Goal: Task Accomplishment & Management: Manage account settings

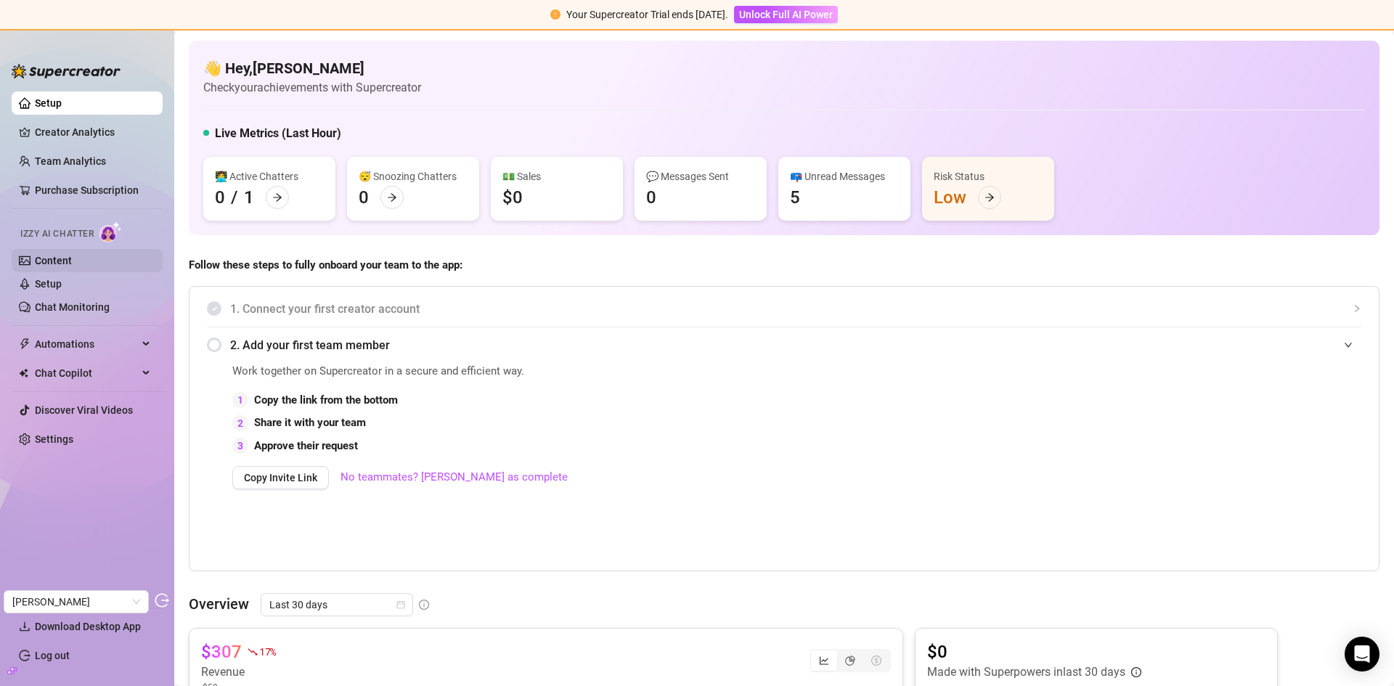
click at [40, 267] on link "Content" at bounding box center [53, 261] width 37 height 12
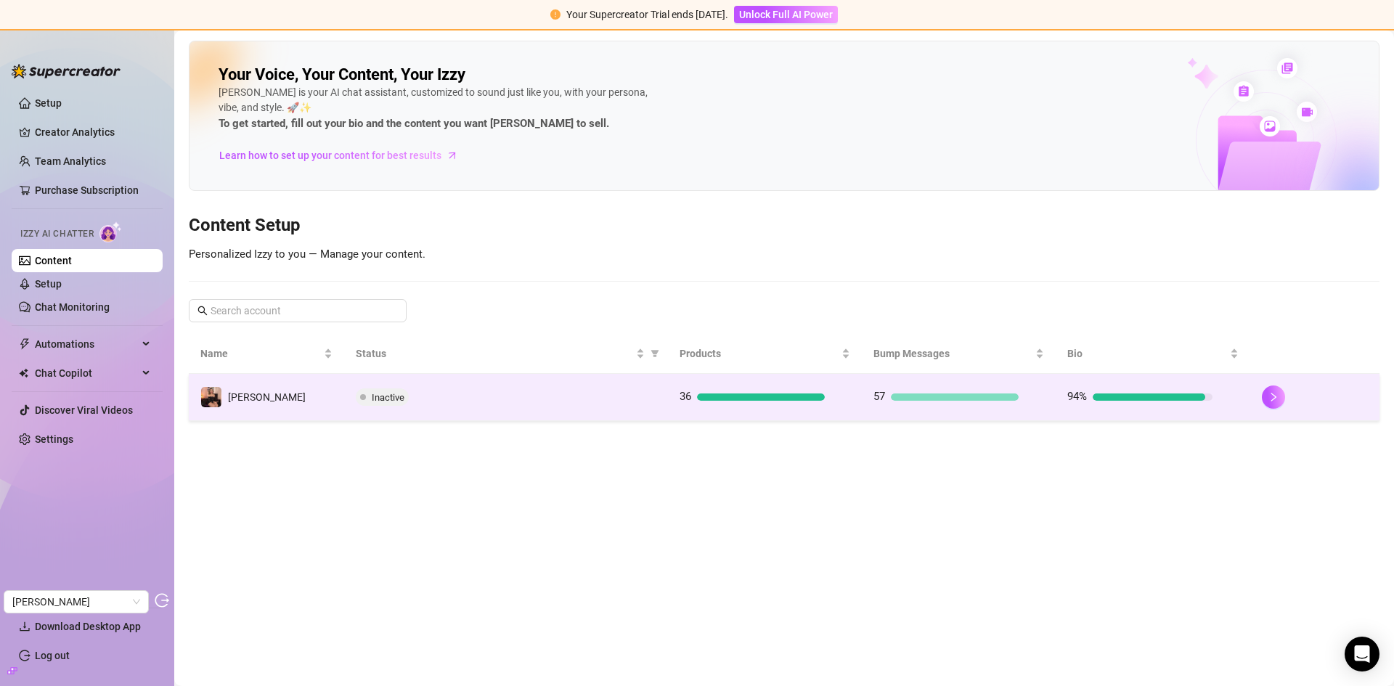
click at [600, 387] on td "Inactive" at bounding box center [506, 397] width 324 height 47
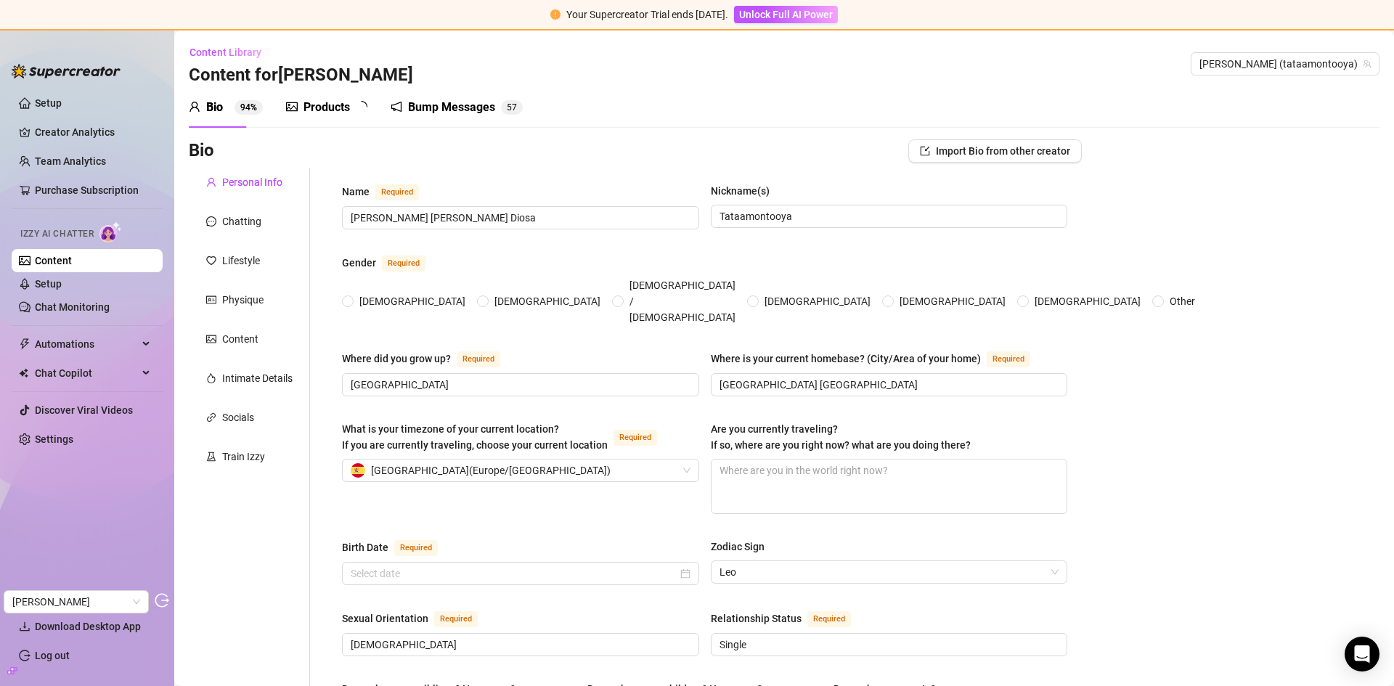
radio input "true"
type input "[DATE]"
click at [239, 214] on div "Chatting" at bounding box center [241, 222] width 39 height 16
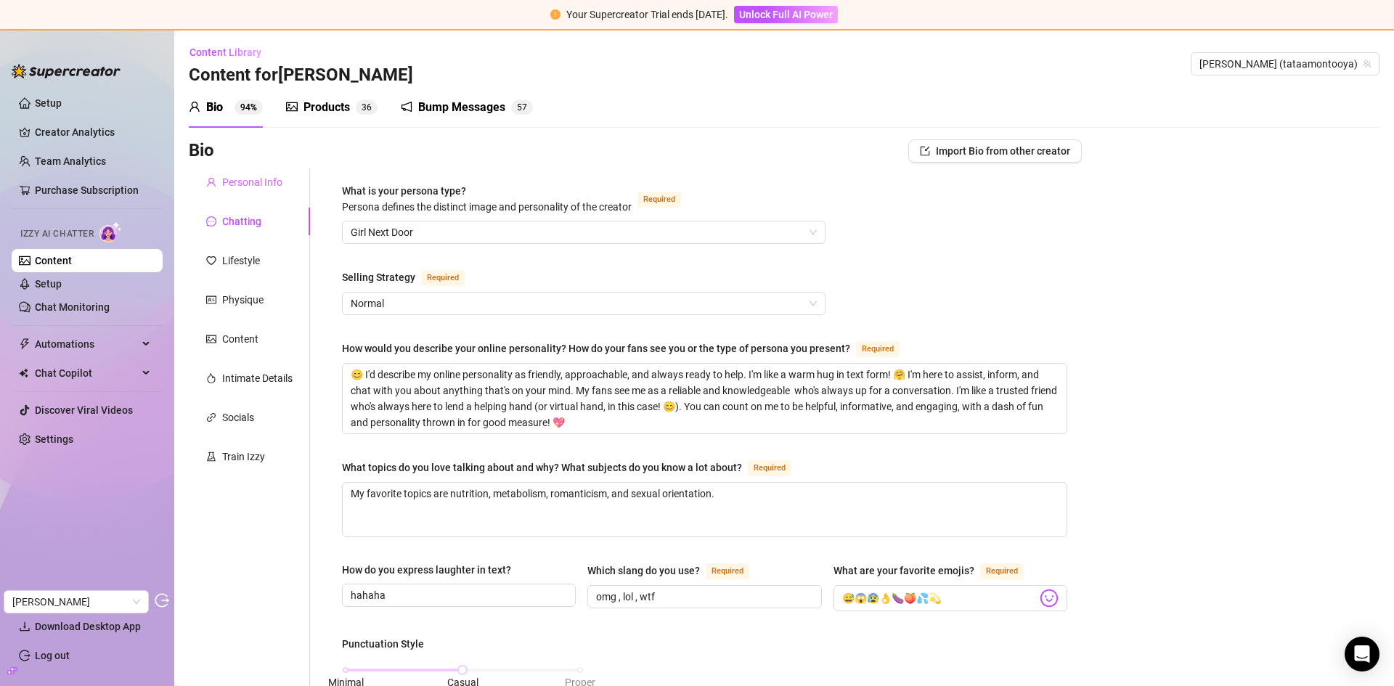
click at [239, 193] on div "Personal Info" at bounding box center [249, 182] width 121 height 28
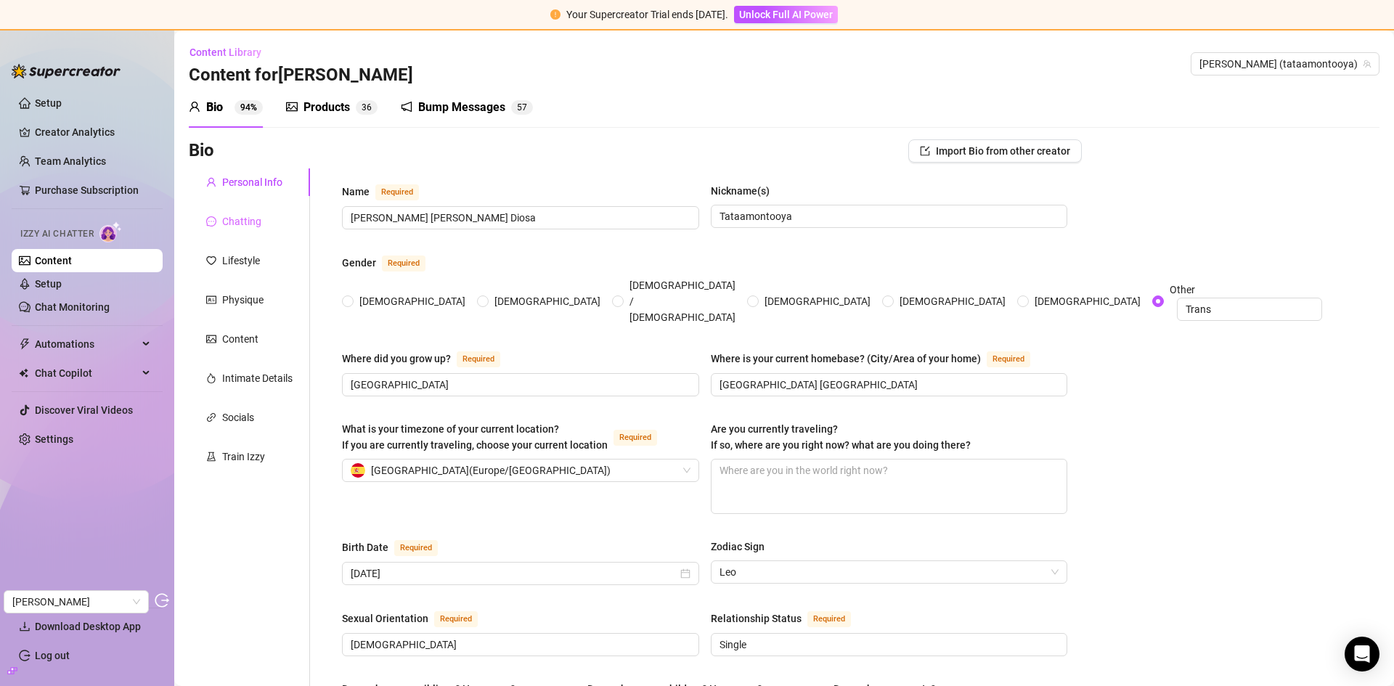
click at [242, 231] on div "Chatting" at bounding box center [249, 222] width 121 height 28
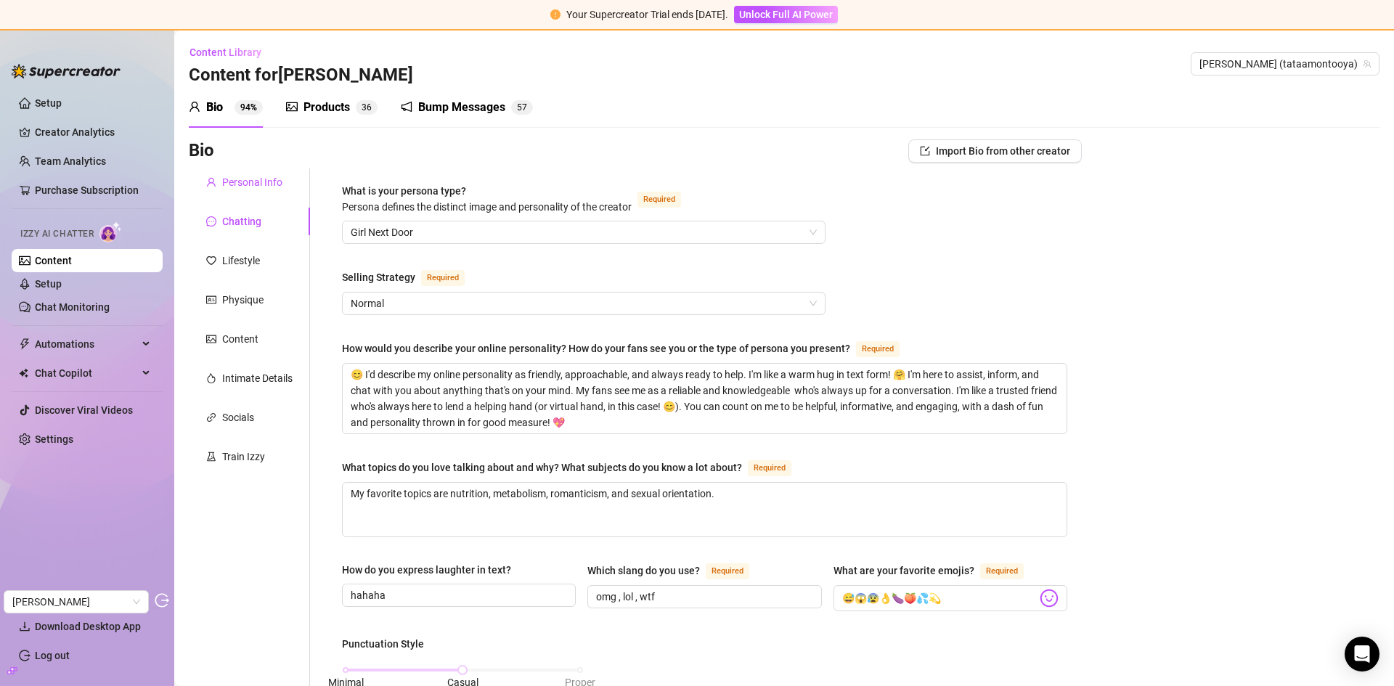
click at [259, 179] on div "Personal Info" at bounding box center [252, 182] width 60 height 16
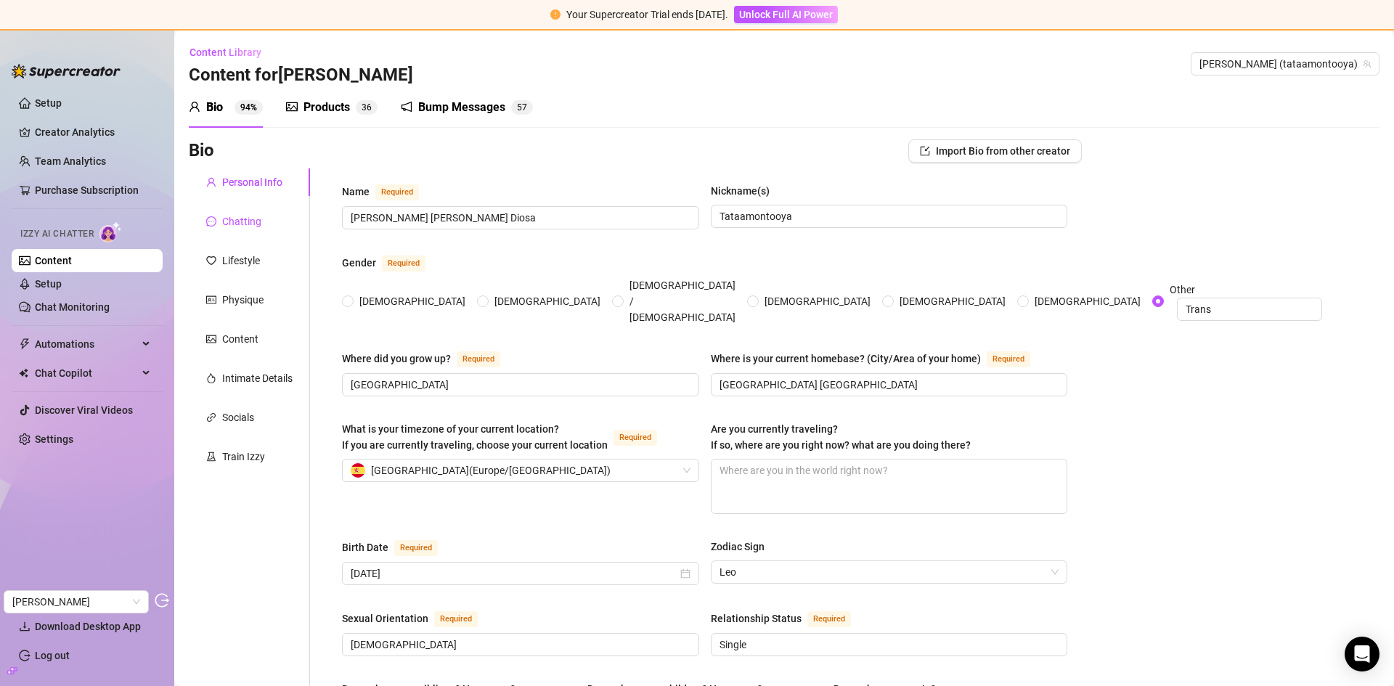
click at [245, 223] on div "Chatting" at bounding box center [241, 222] width 39 height 16
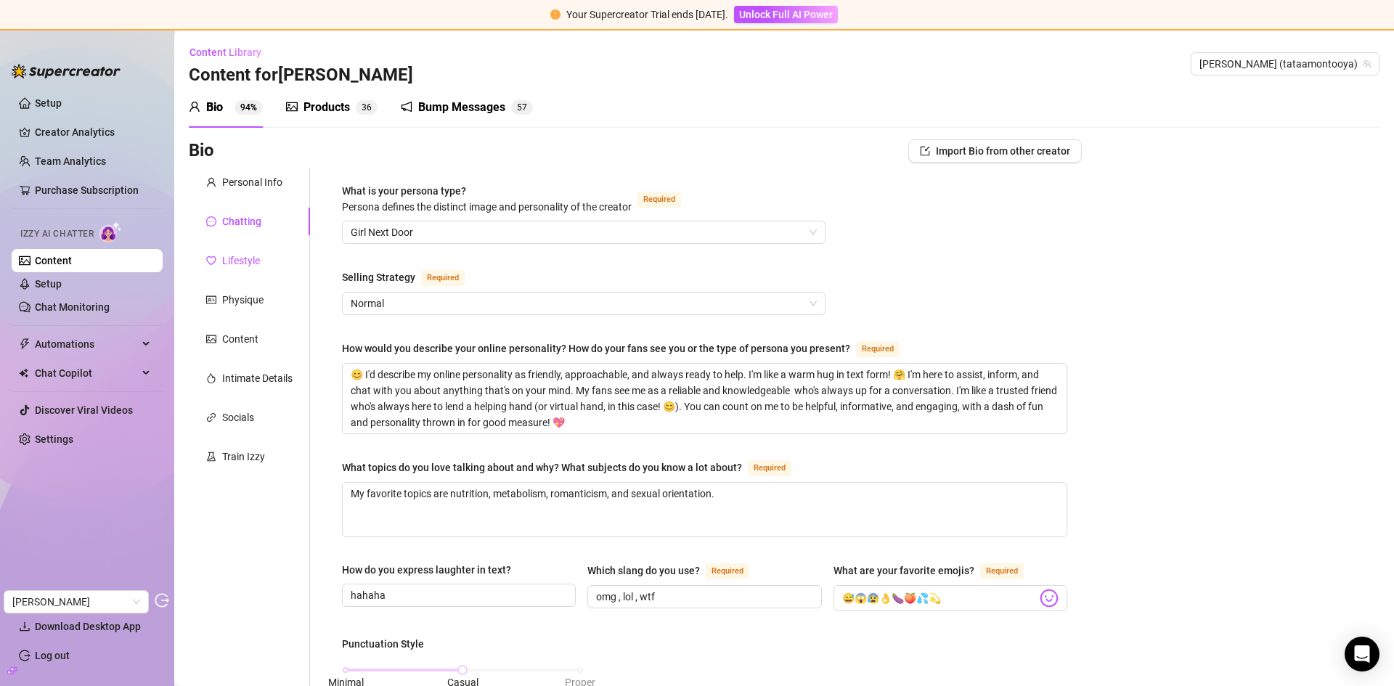
click at [243, 257] on div "Lifestyle" at bounding box center [241, 261] width 38 height 16
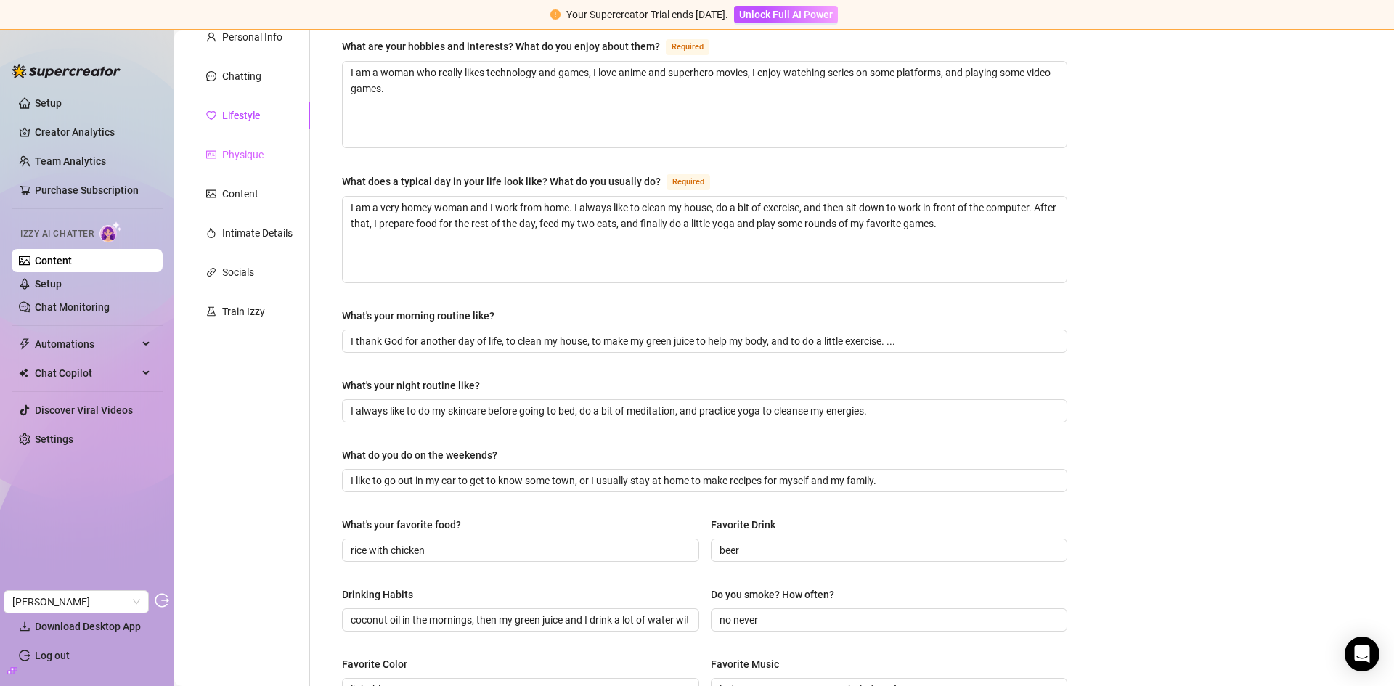
click at [245, 142] on div "Physique" at bounding box center [249, 155] width 121 height 28
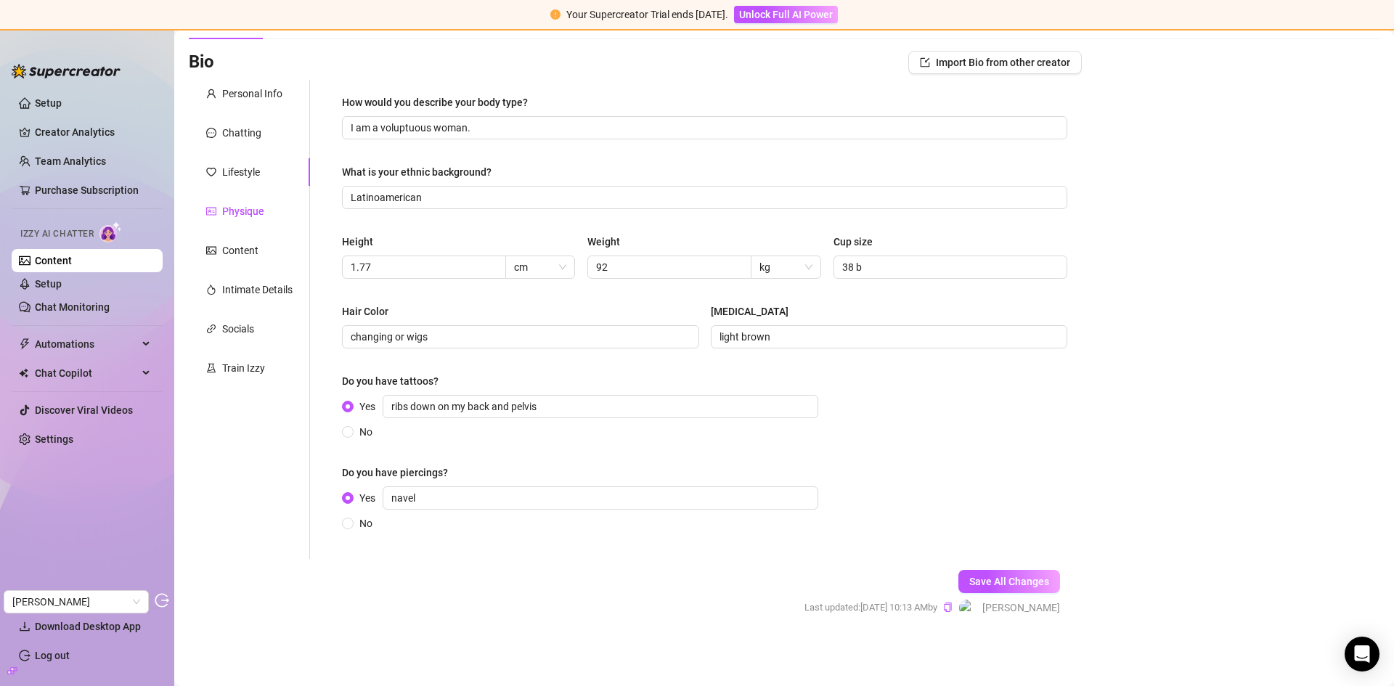
scroll to position [89, 0]
click at [233, 245] on div "Content" at bounding box center [240, 251] width 36 height 16
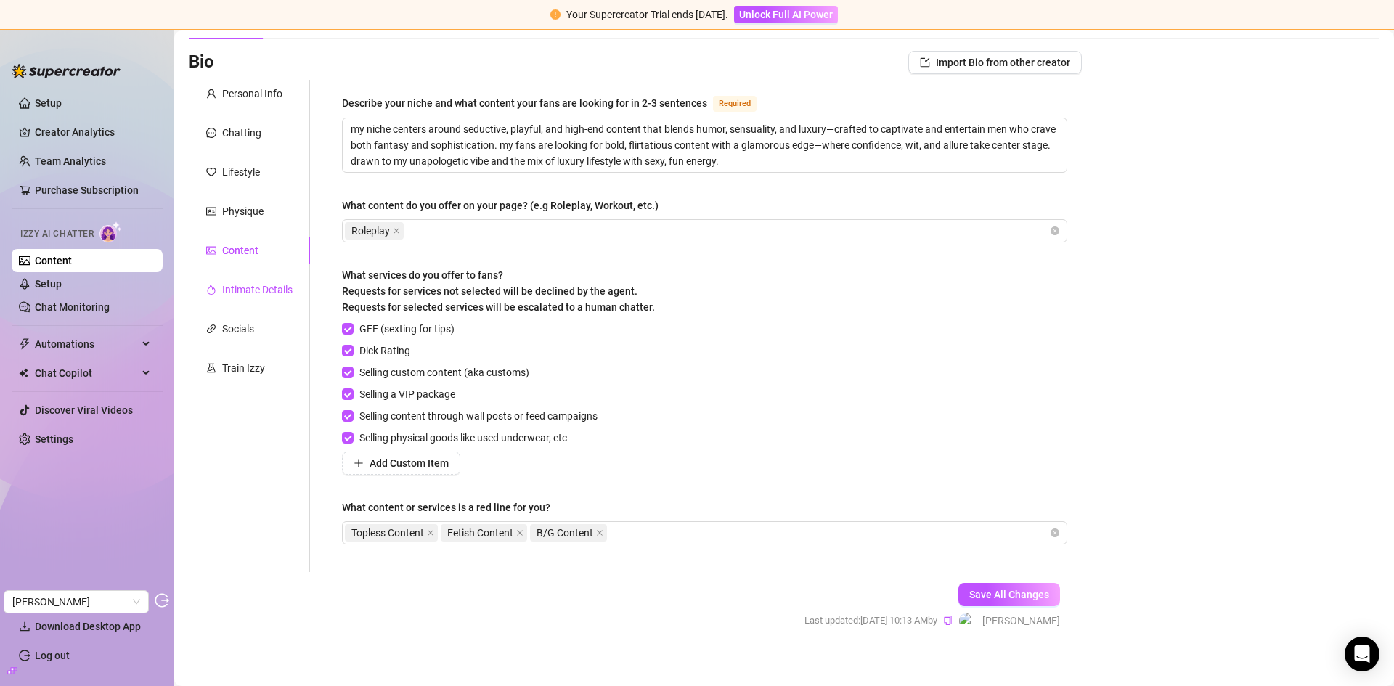
click at [256, 293] on div "Intimate Details" at bounding box center [257, 290] width 70 height 16
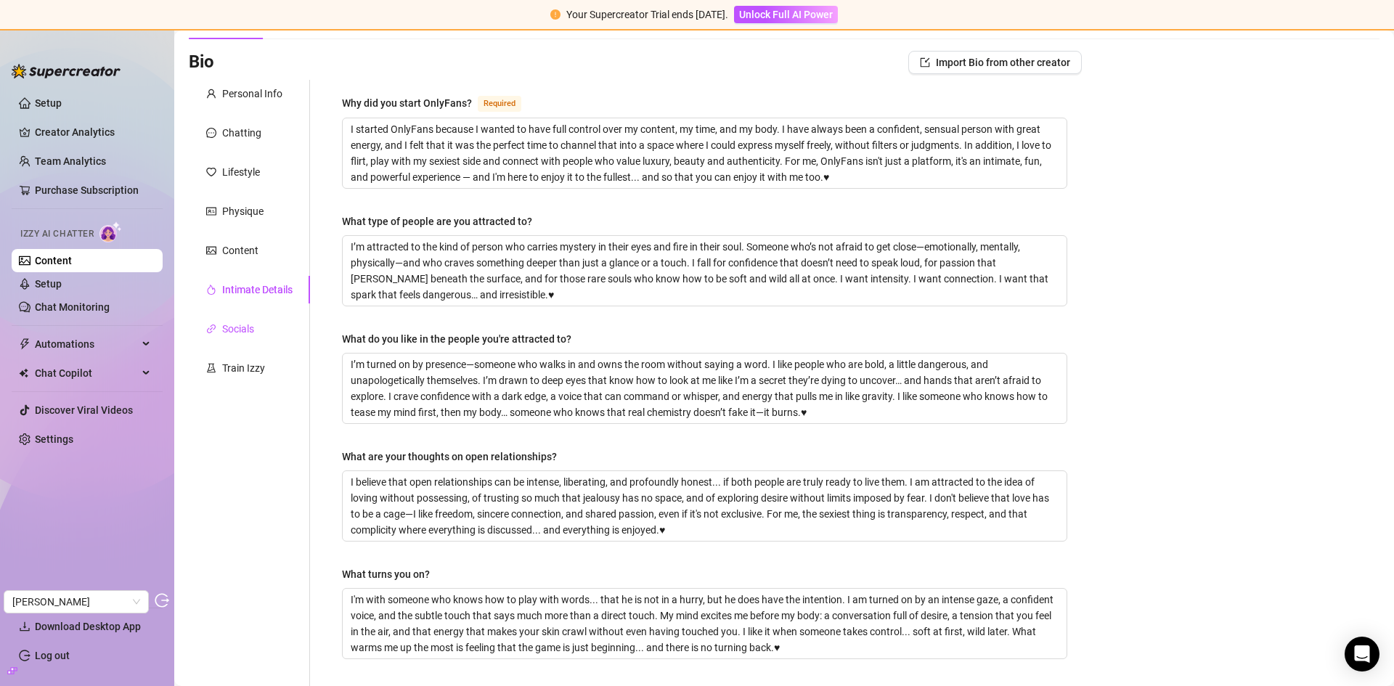
click at [234, 328] on div "Socials" at bounding box center [238, 329] width 32 height 16
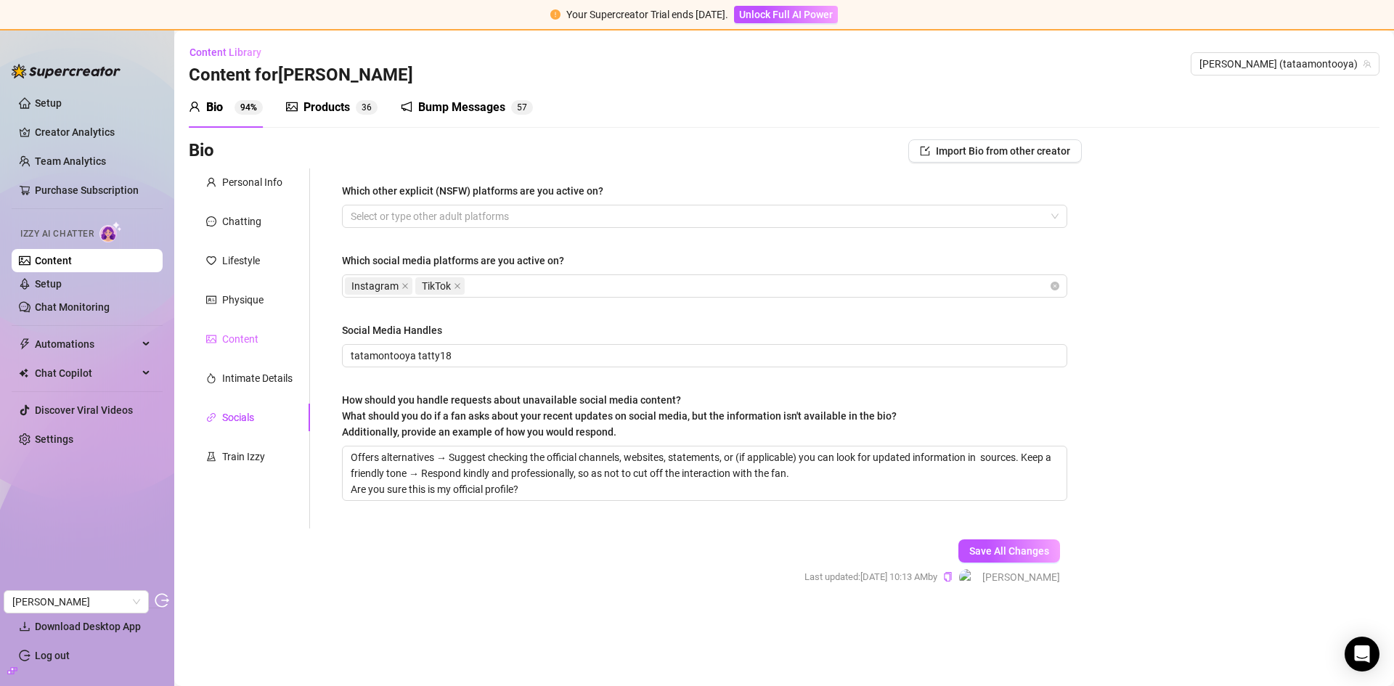
scroll to position [0, 0]
click at [247, 454] on div "Train Izzy" at bounding box center [243, 457] width 43 height 16
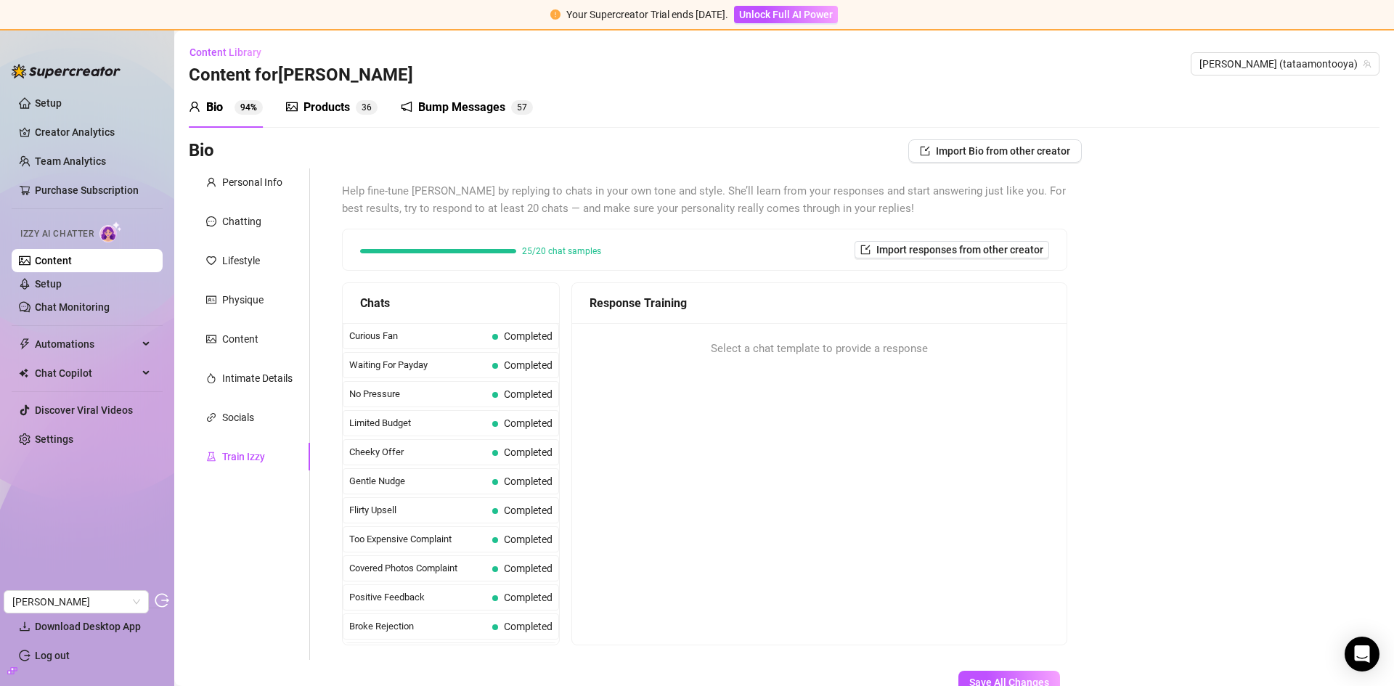
click at [327, 110] on div "Products" at bounding box center [327, 107] width 46 height 17
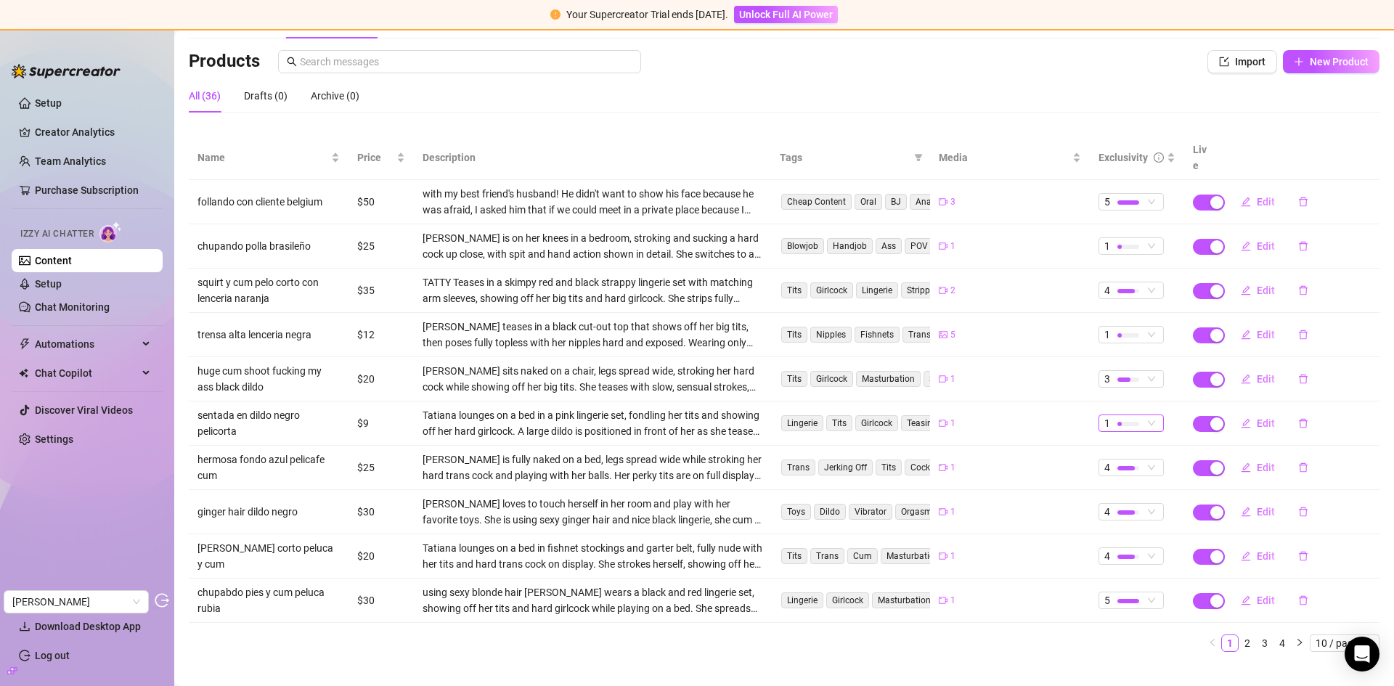
scroll to position [94, 0]
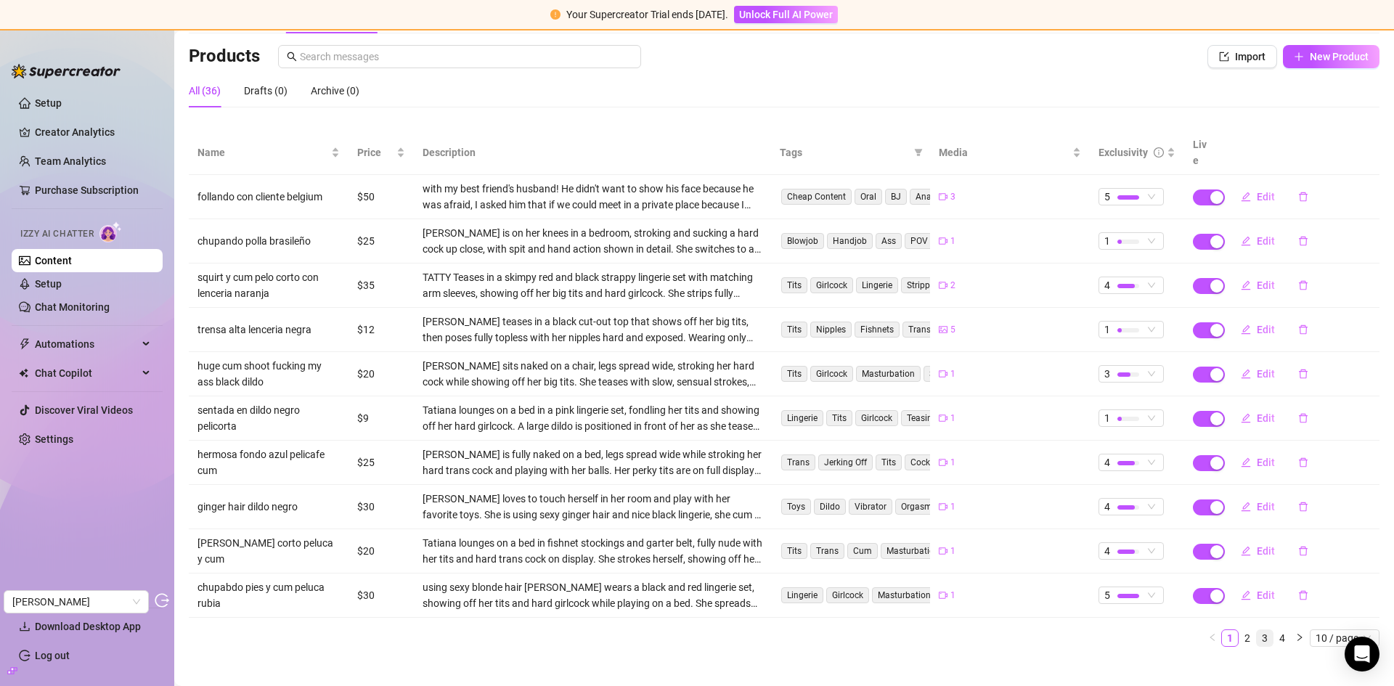
click at [1257, 630] on link "3" at bounding box center [1265, 638] width 16 height 16
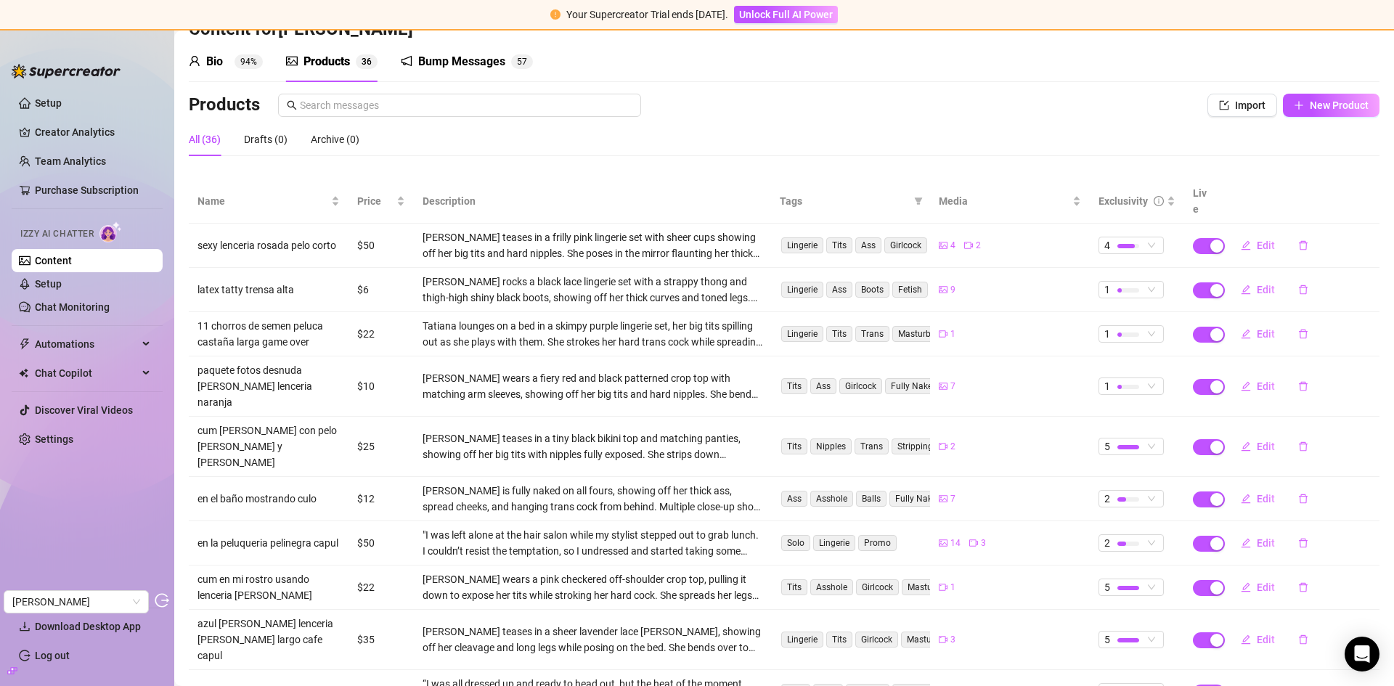
scroll to position [0, 0]
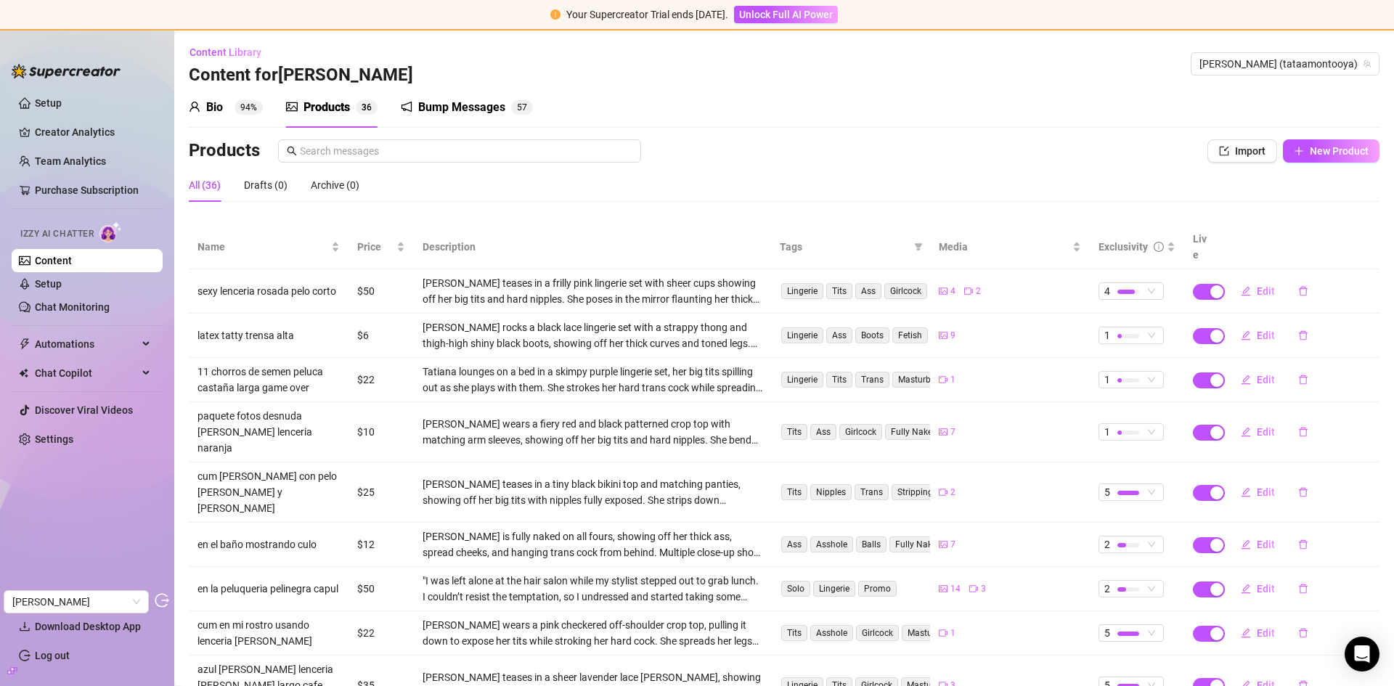
click at [438, 91] on div "Bump Messages 5 7" at bounding box center [467, 107] width 132 height 41
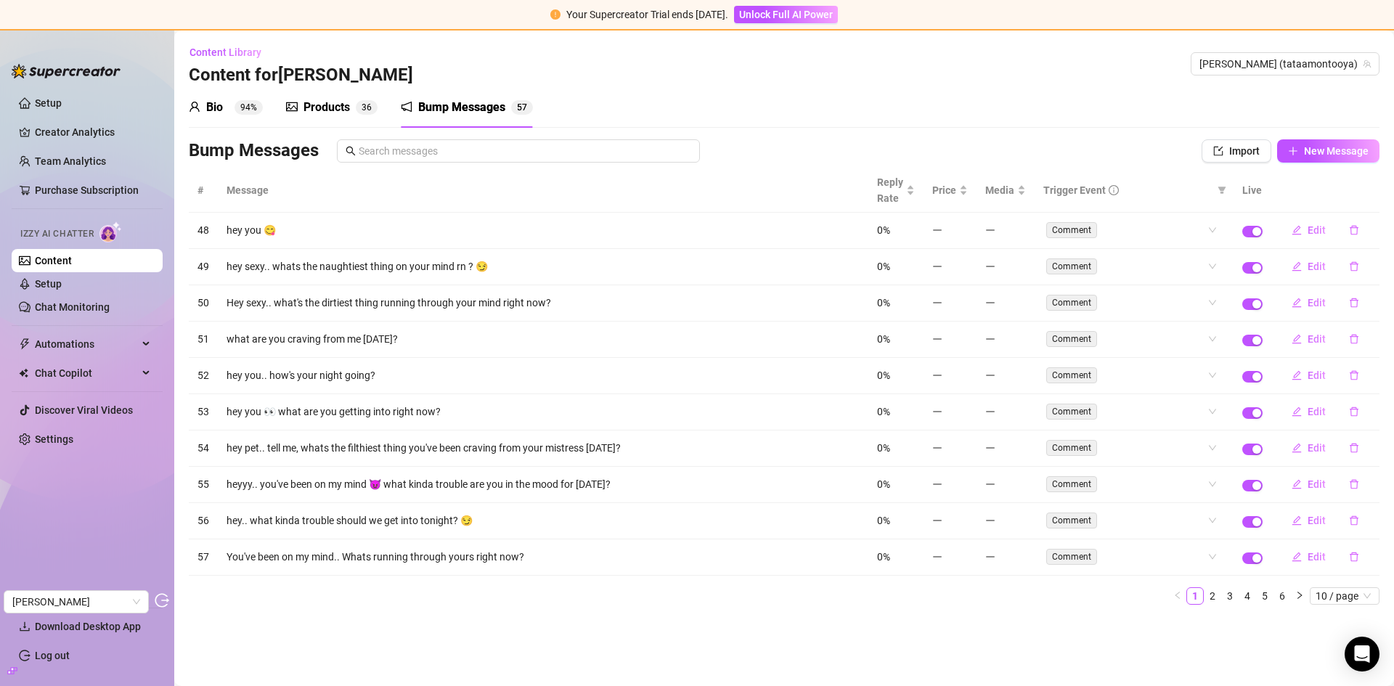
click at [247, 117] on div "Bio 94%" at bounding box center [226, 107] width 74 height 41
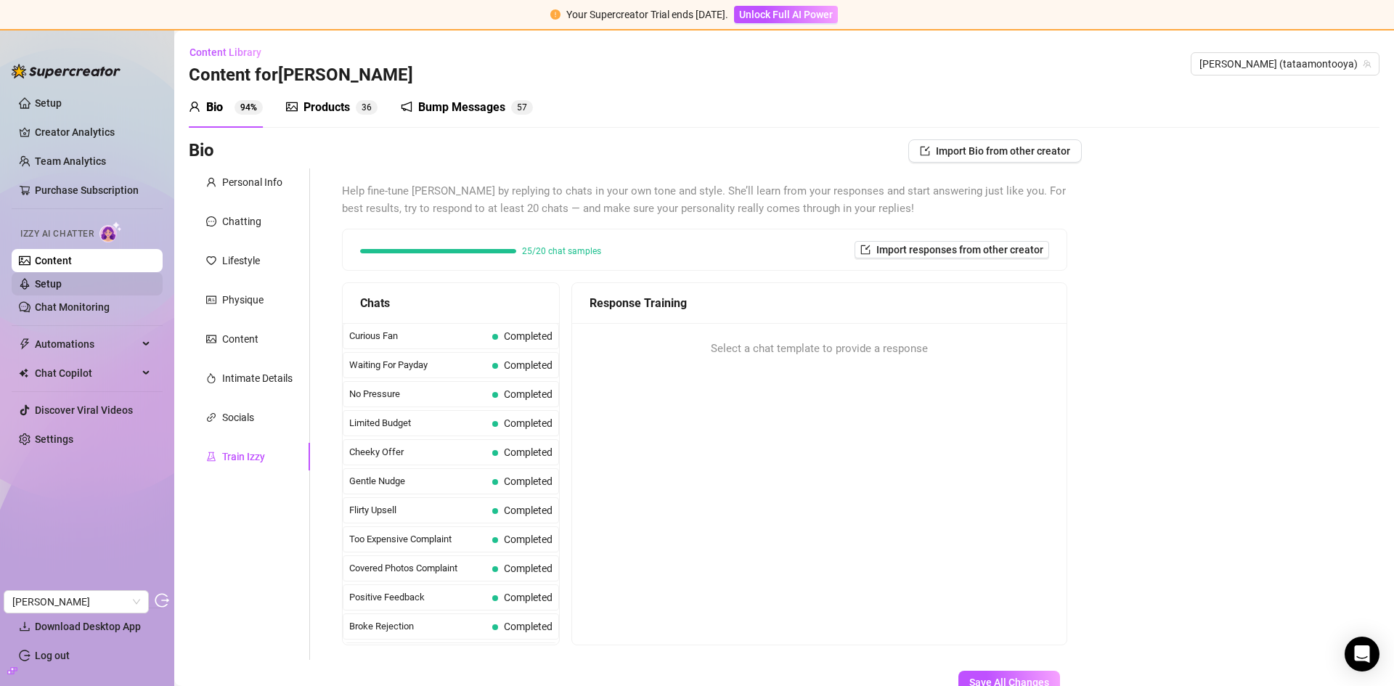
click at [46, 287] on link "Setup" at bounding box center [48, 284] width 27 height 12
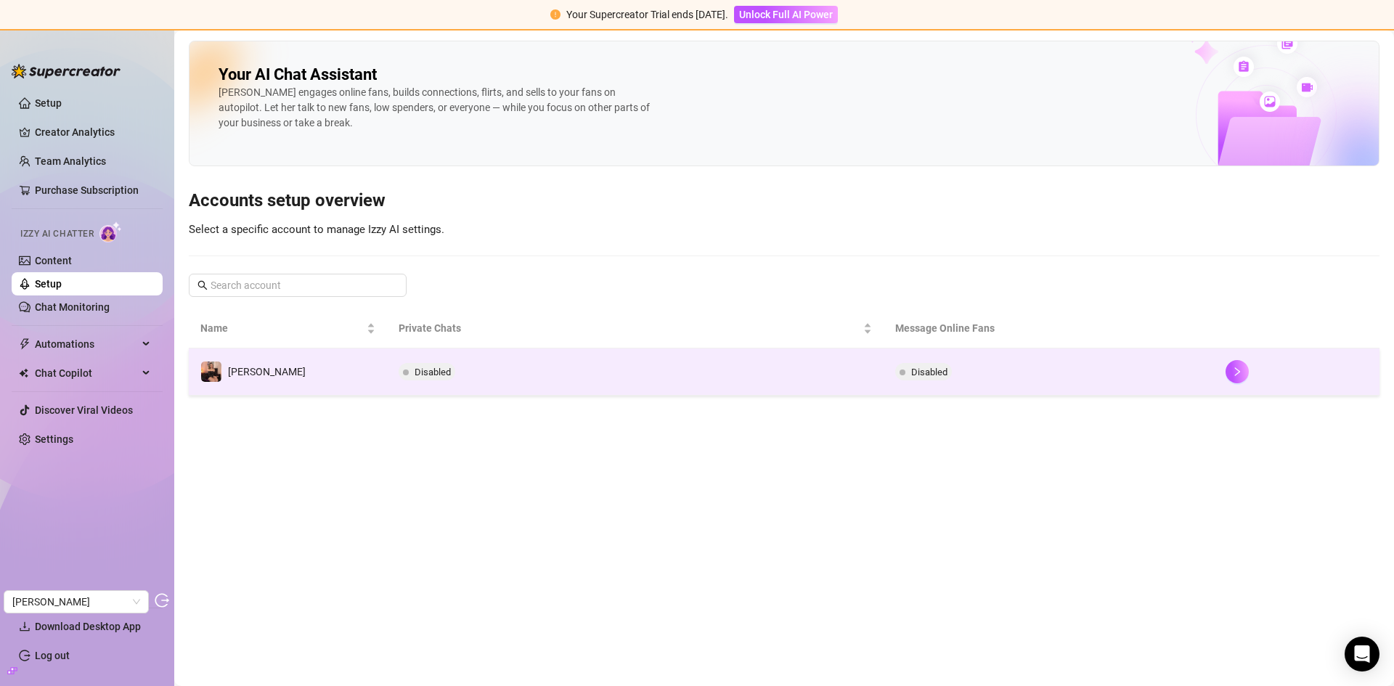
click at [672, 375] on td "Disabled" at bounding box center [635, 372] width 496 height 47
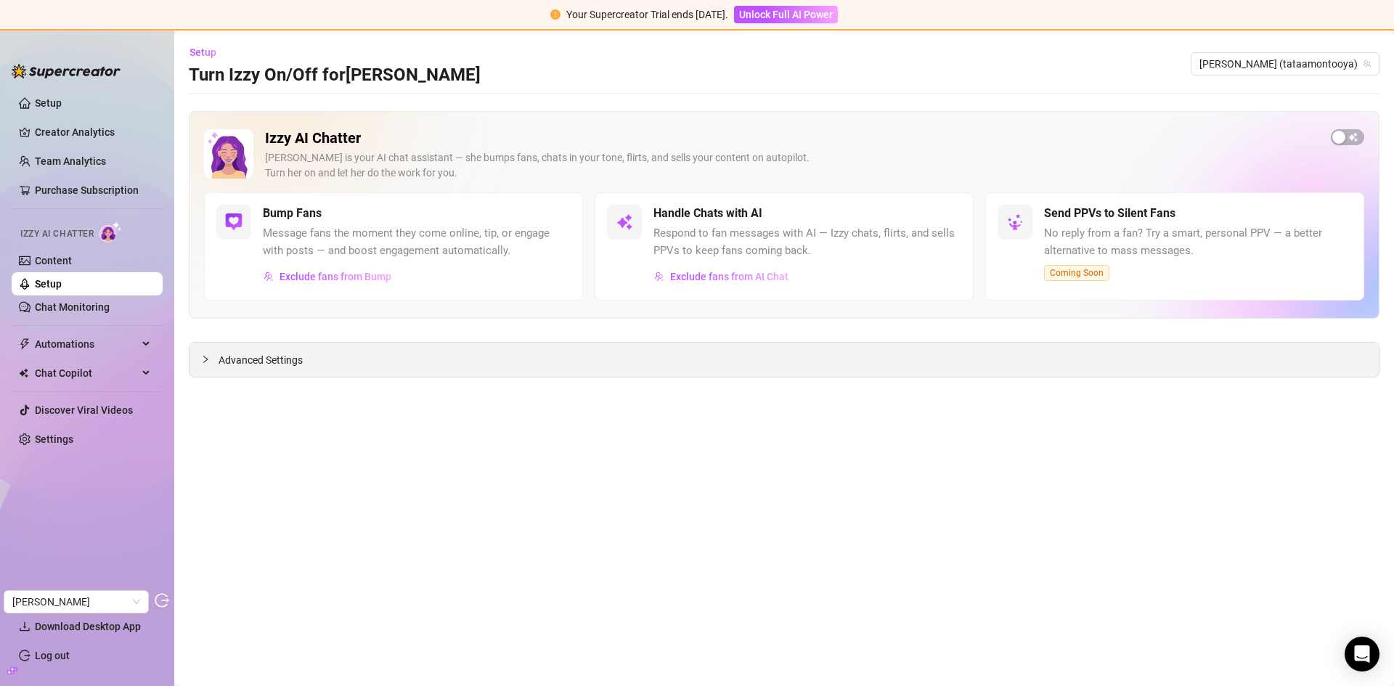
click at [264, 359] on span "Advanced Settings" at bounding box center [261, 360] width 84 height 16
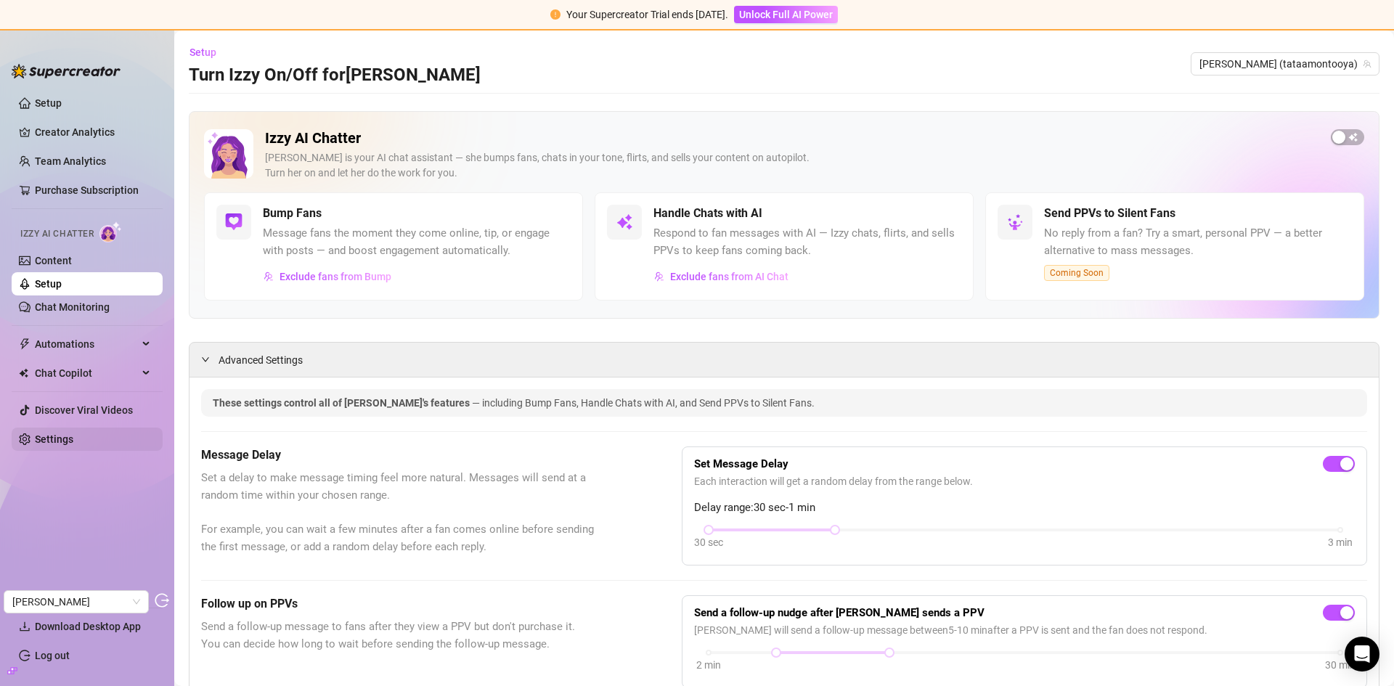
click at [73, 441] on link "Settings" at bounding box center [54, 440] width 38 height 12
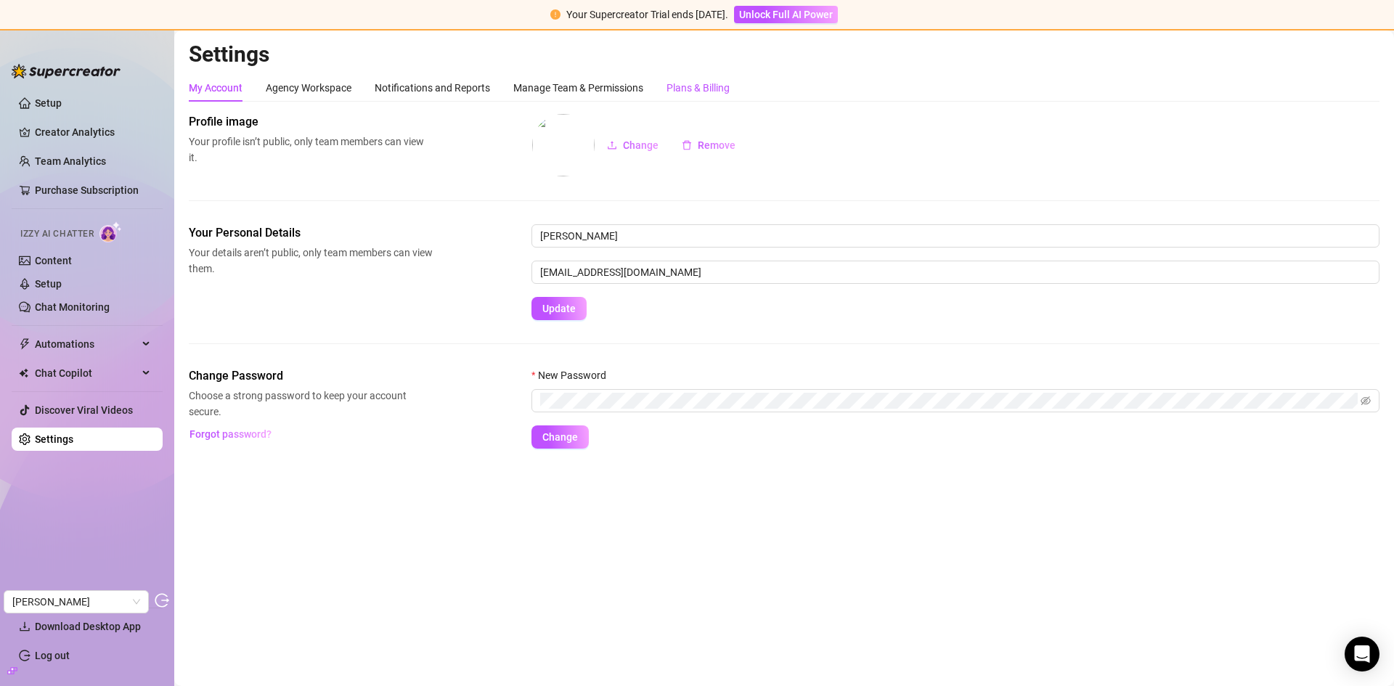
click at [711, 88] on div "Plans & Billing" at bounding box center [698, 88] width 63 height 16
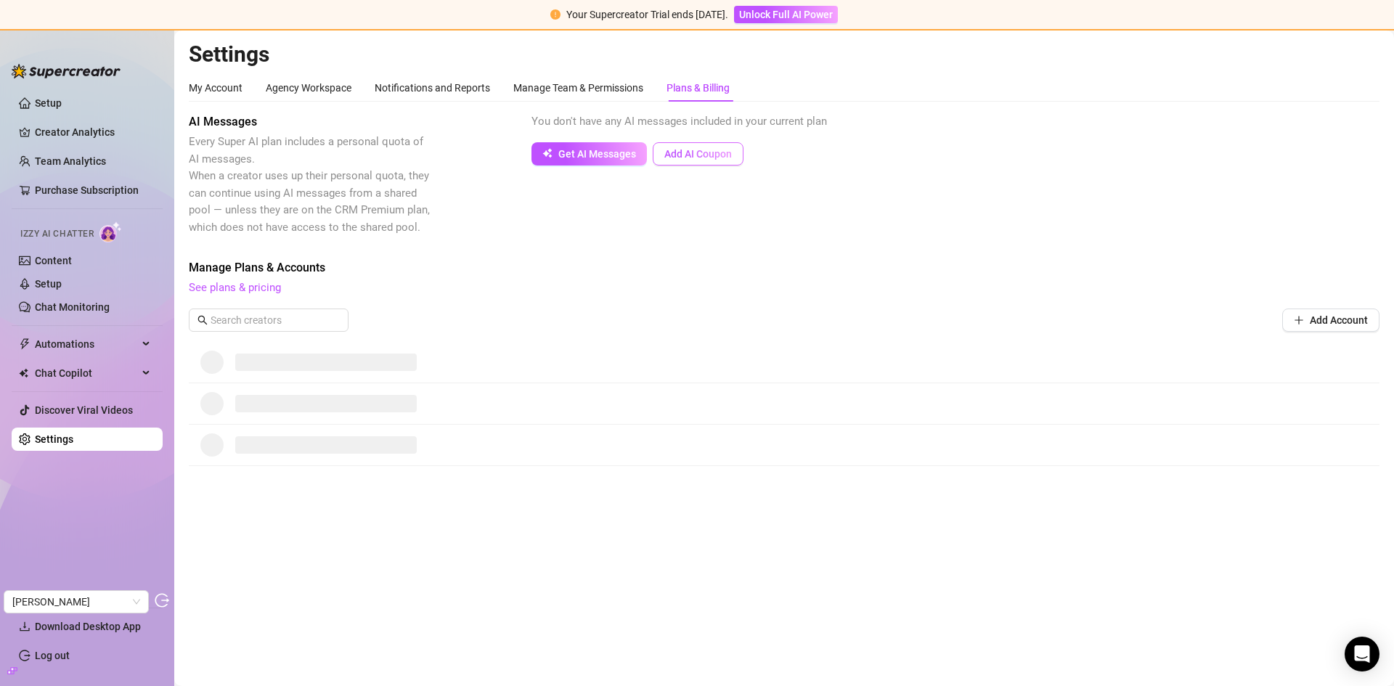
click at [718, 150] on span "Add AI Coupon" at bounding box center [699, 154] width 68 height 12
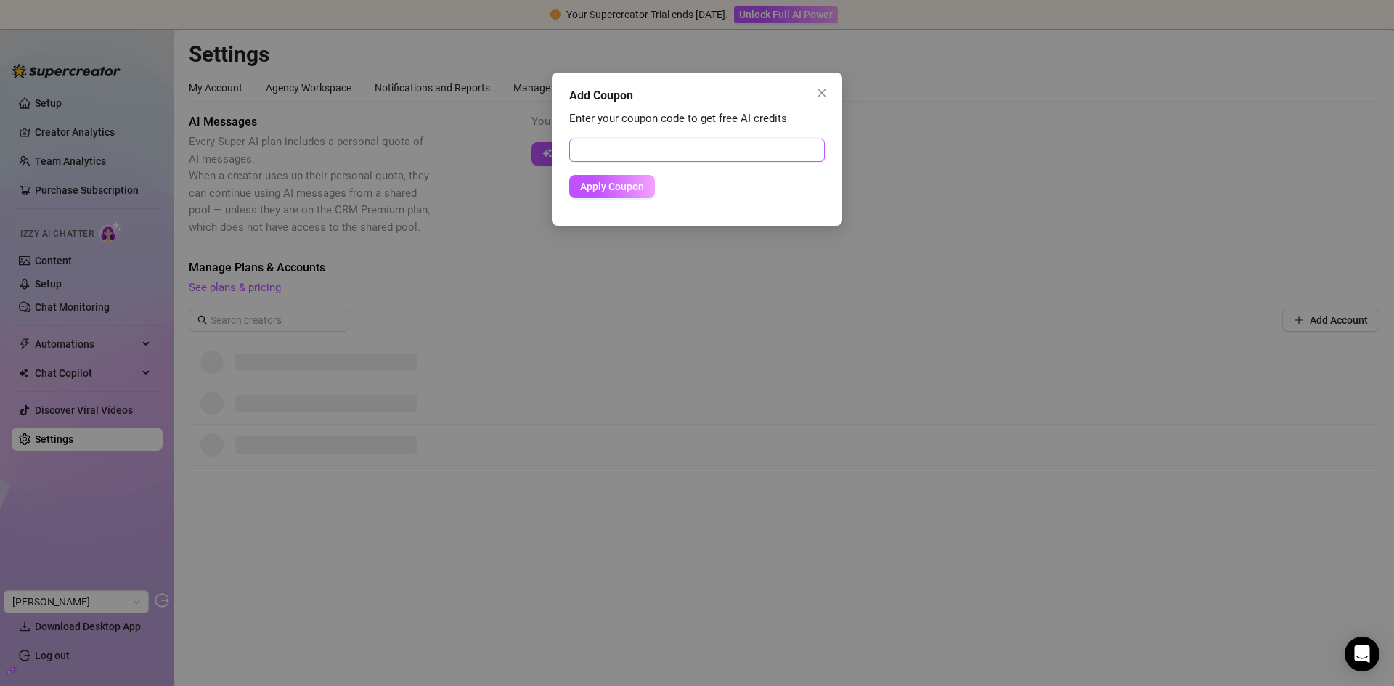
click at [698, 142] on input "text" at bounding box center [697, 150] width 256 height 23
paste input "D9AF2AE500RS0K92OA53"
type input "D9AF2AE500RS0K92OA53"
drag, startPoint x: 750, startPoint y: 92, endPoint x: 750, endPoint y: 137, distance: 44.3
click at [750, 137] on div "Add Coupon Enter your coupon code to get free AI credits D9AF2AE500RS0K92OA53 A…" at bounding box center [697, 149] width 290 height 153
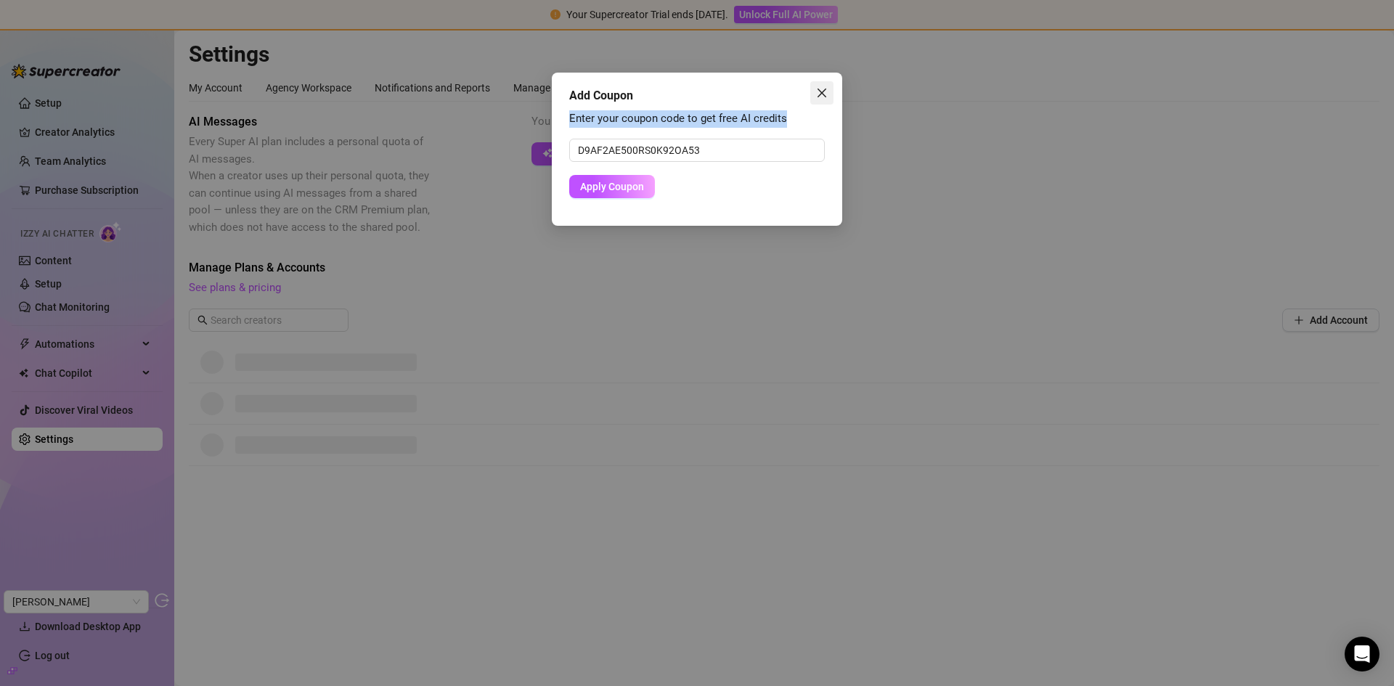
click at [826, 92] on icon "close" at bounding box center [822, 93] width 12 height 12
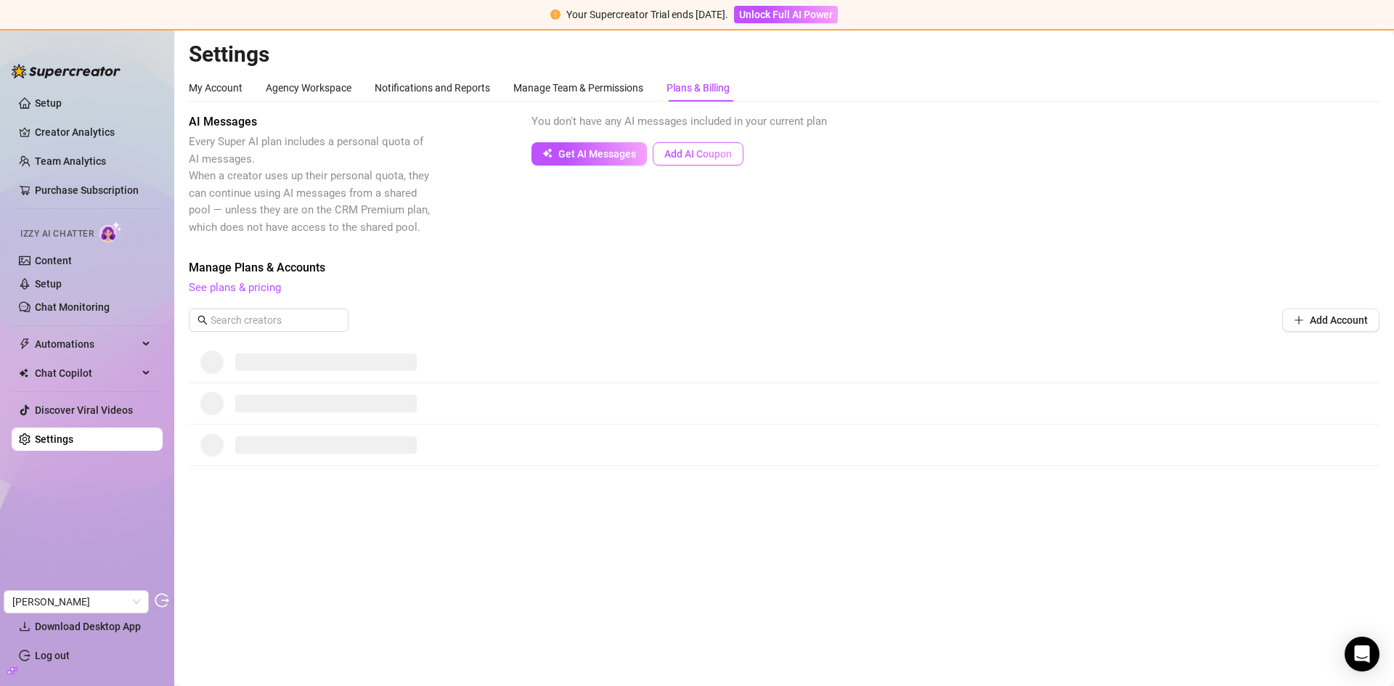
click at [717, 150] on span "Add AI Coupon" at bounding box center [699, 154] width 68 height 12
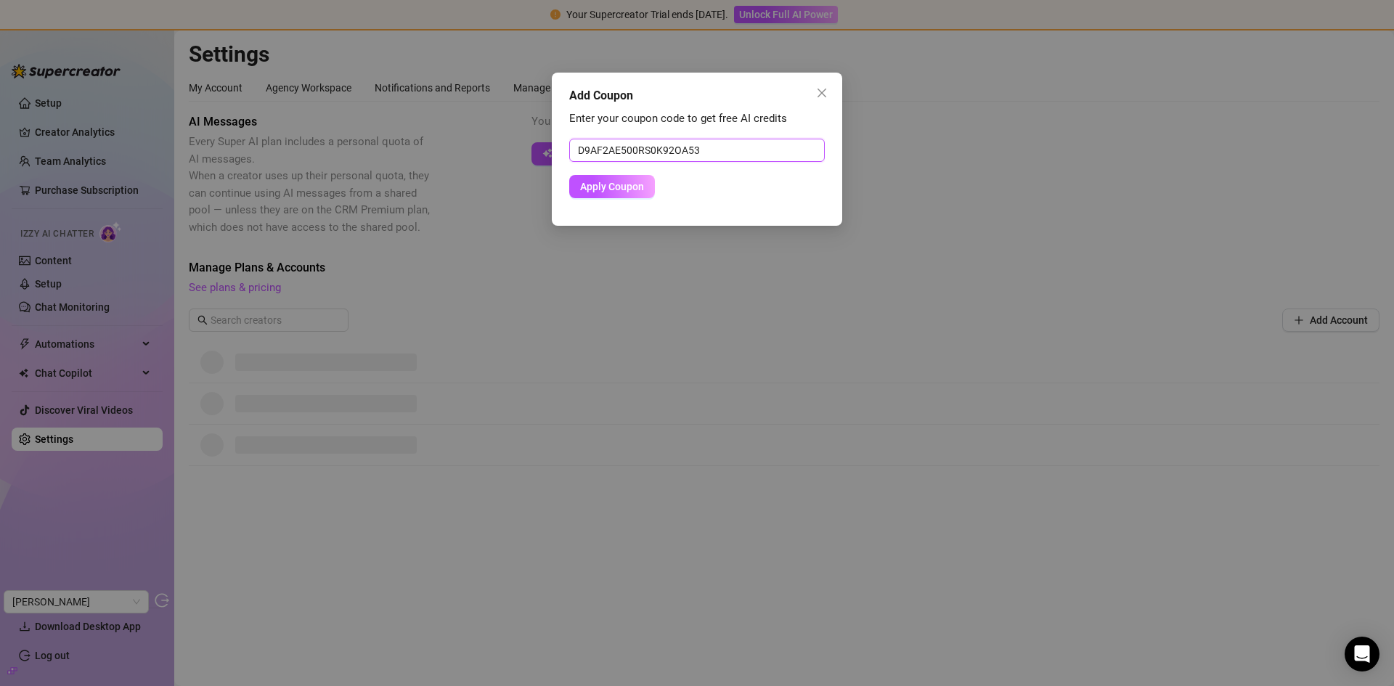
click at [710, 152] on input "D9AF2AE500RS0K92OA53" at bounding box center [697, 150] width 256 height 23
click at [639, 187] on span "Apply Coupon" at bounding box center [612, 187] width 64 height 12
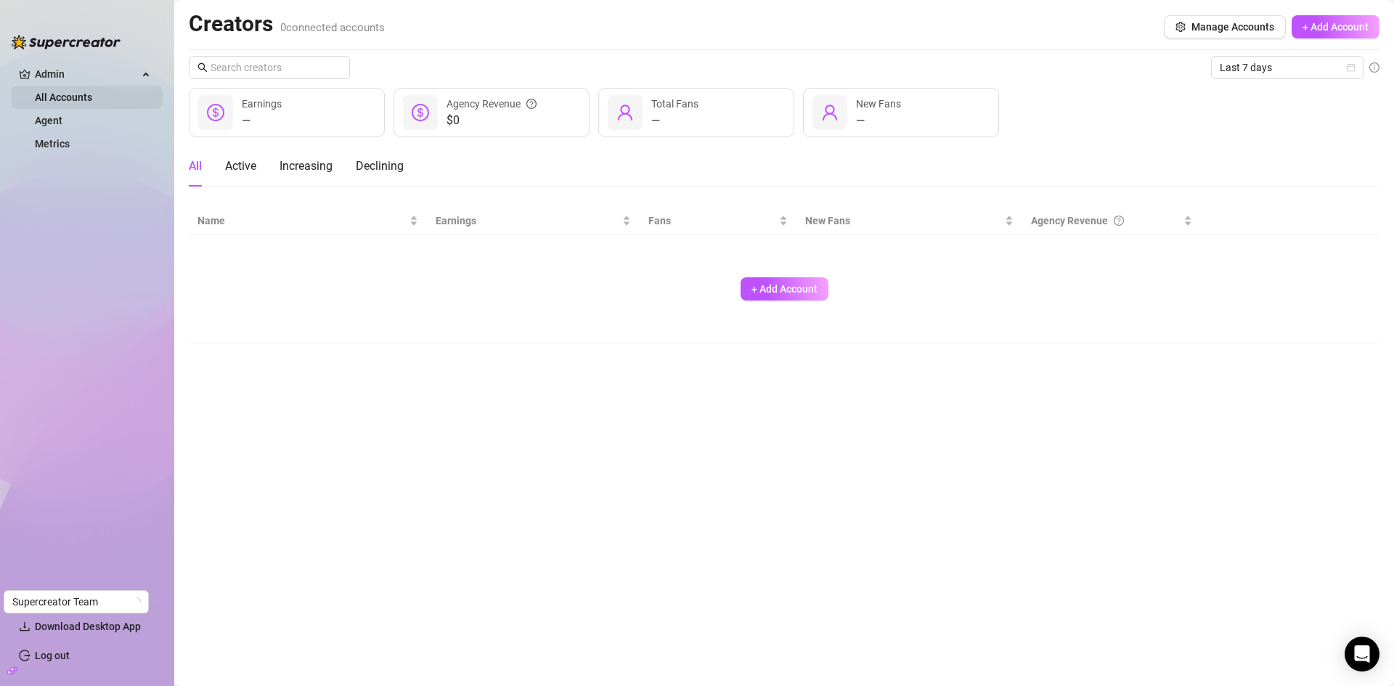
click at [76, 99] on link "All Accounts" at bounding box center [63, 98] width 57 height 12
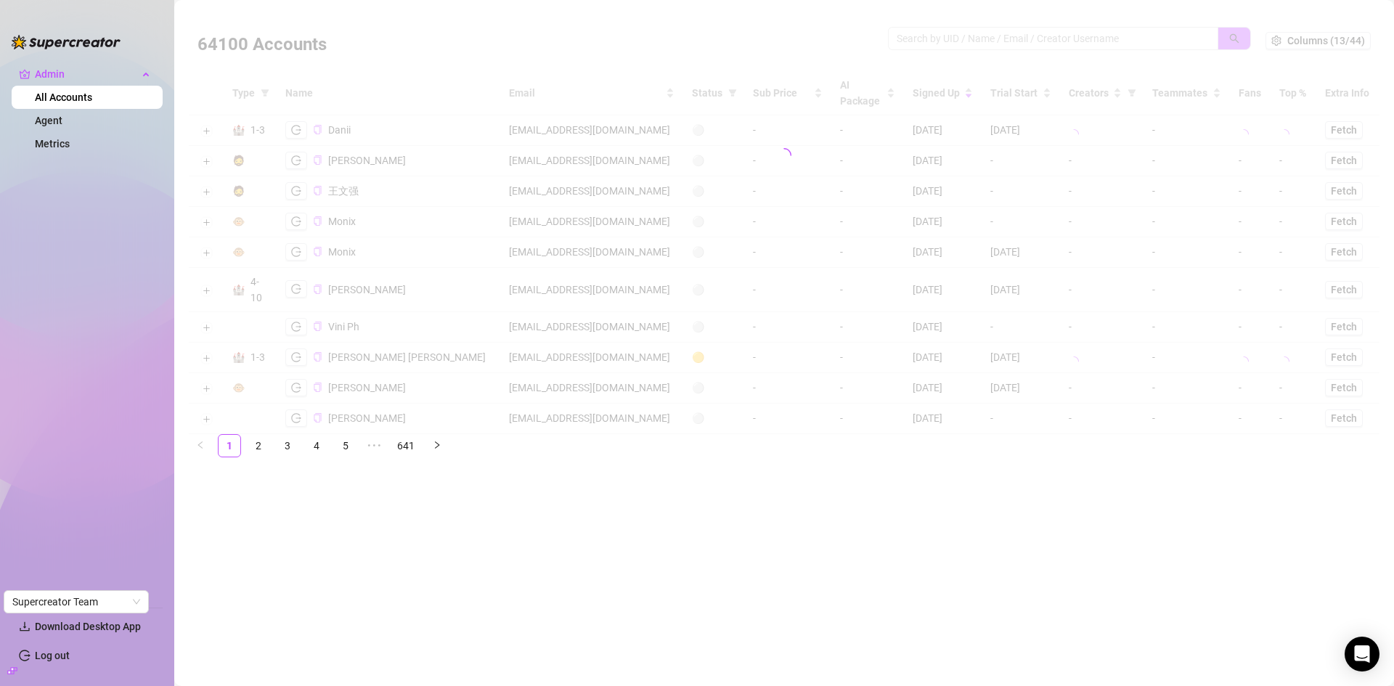
click at [1006, 42] on div at bounding box center [784, 155] width 1191 height 290
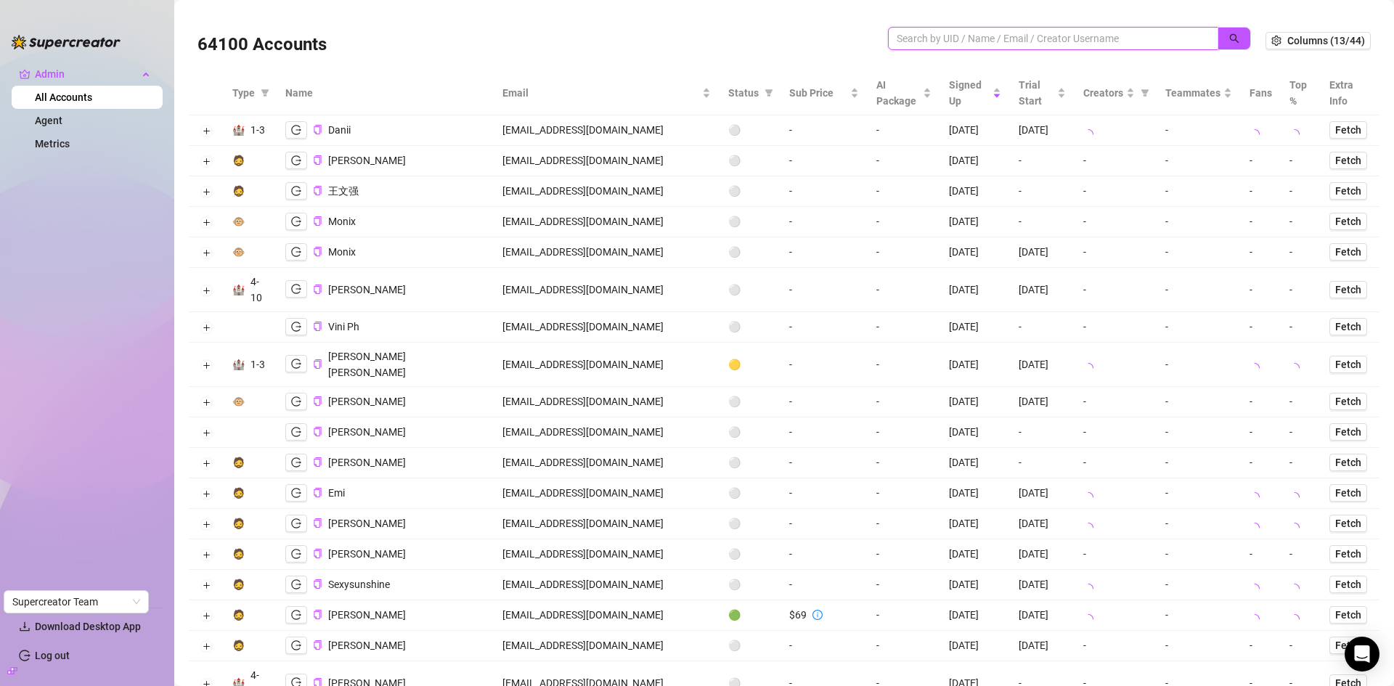
click at [1004, 40] on input "search" at bounding box center [1047, 39] width 301 height 16
click at [969, 37] on input "search" at bounding box center [1047, 39] width 301 height 16
paste input "[EMAIL_ADDRESS][DOMAIN_NAME]"
click at [1218, 42] on button "button" at bounding box center [1234, 38] width 33 height 23
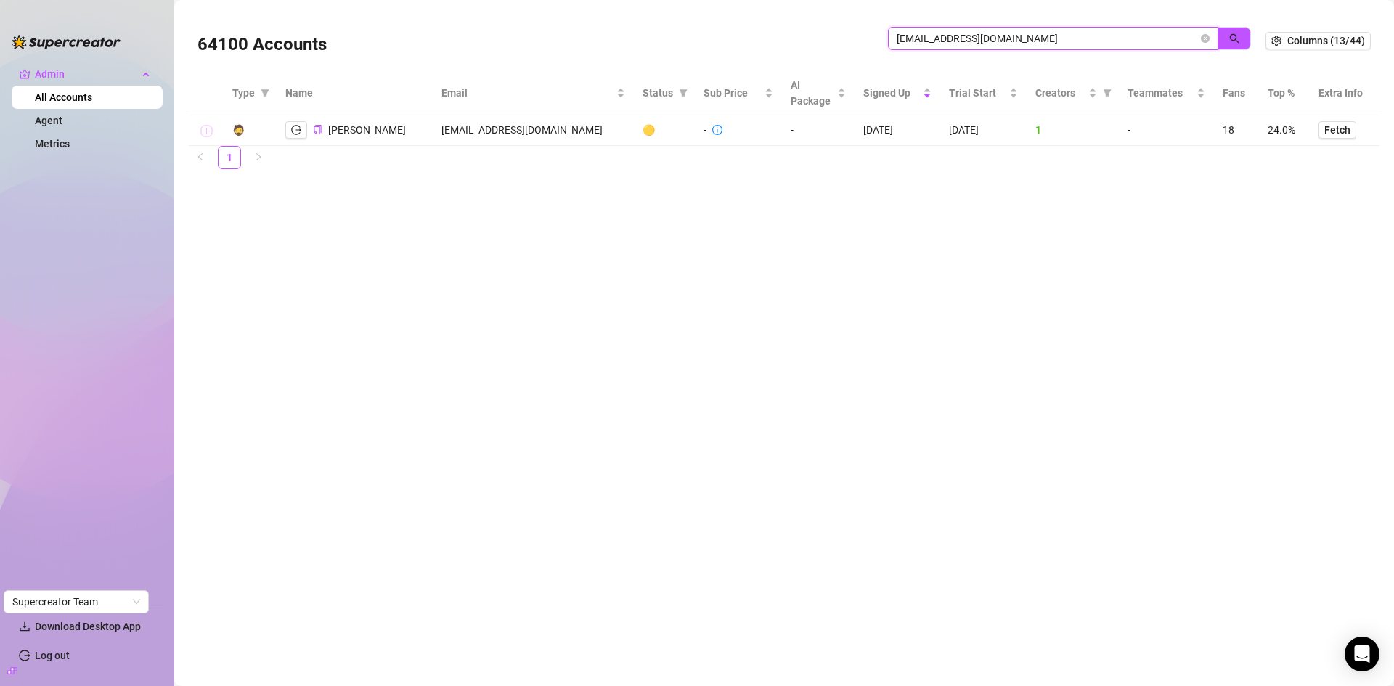
type input "[EMAIL_ADDRESS][DOMAIN_NAME]"
click at [203, 130] on button "Expand row" at bounding box center [206, 132] width 12 height 12
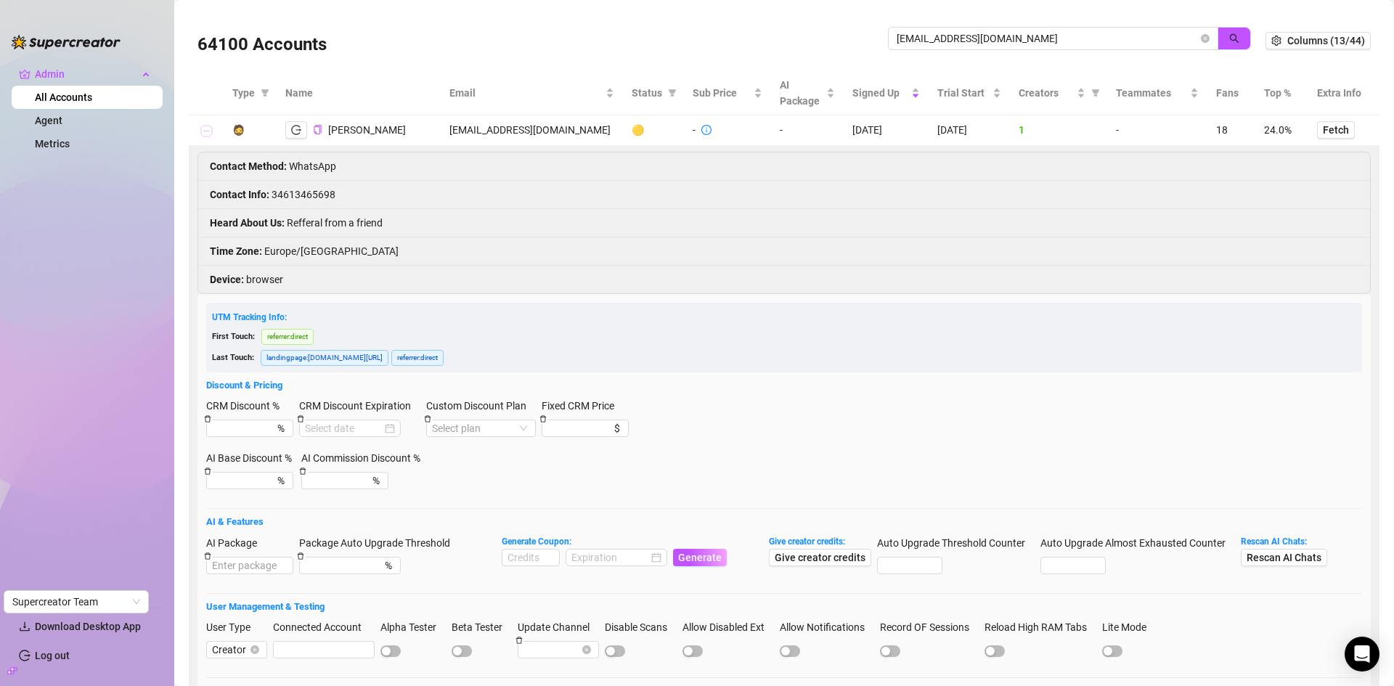
scroll to position [145, 0]
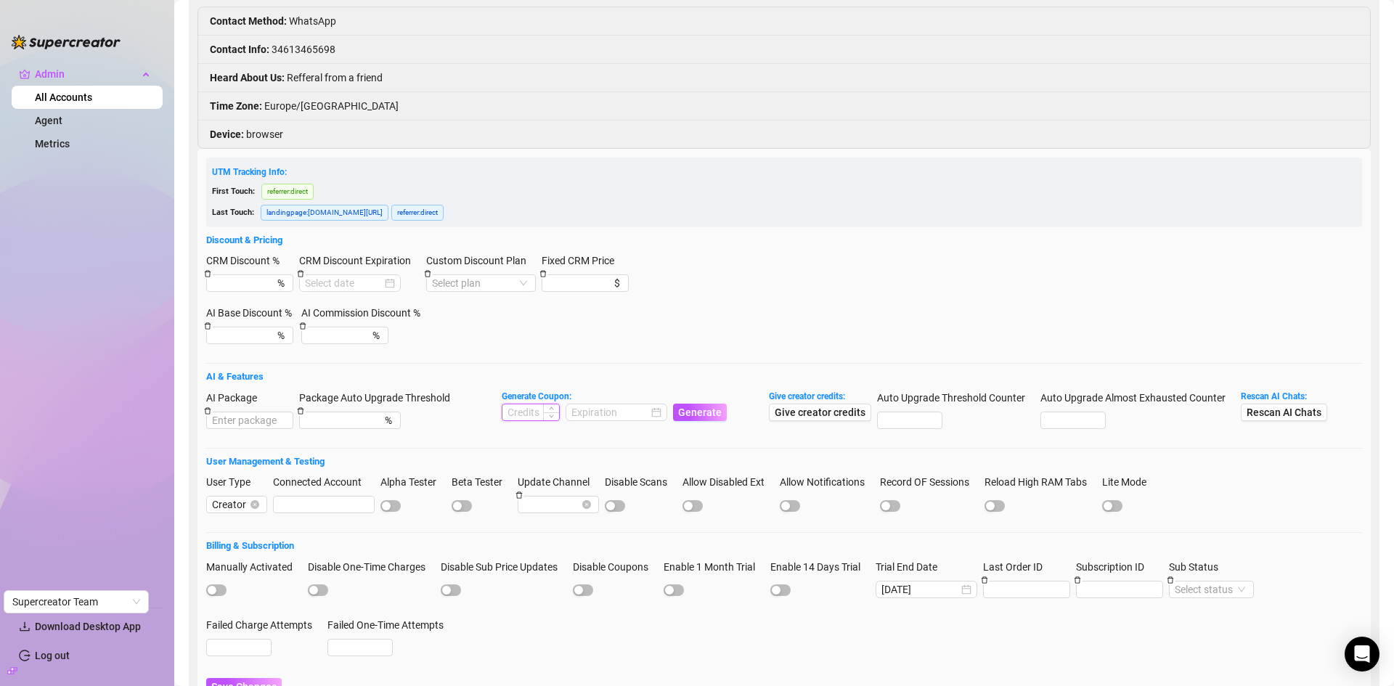
click at [524, 415] on input at bounding box center [531, 413] width 57 height 16
click at [662, 412] on div at bounding box center [617, 412] width 102 height 17
type input "1000"
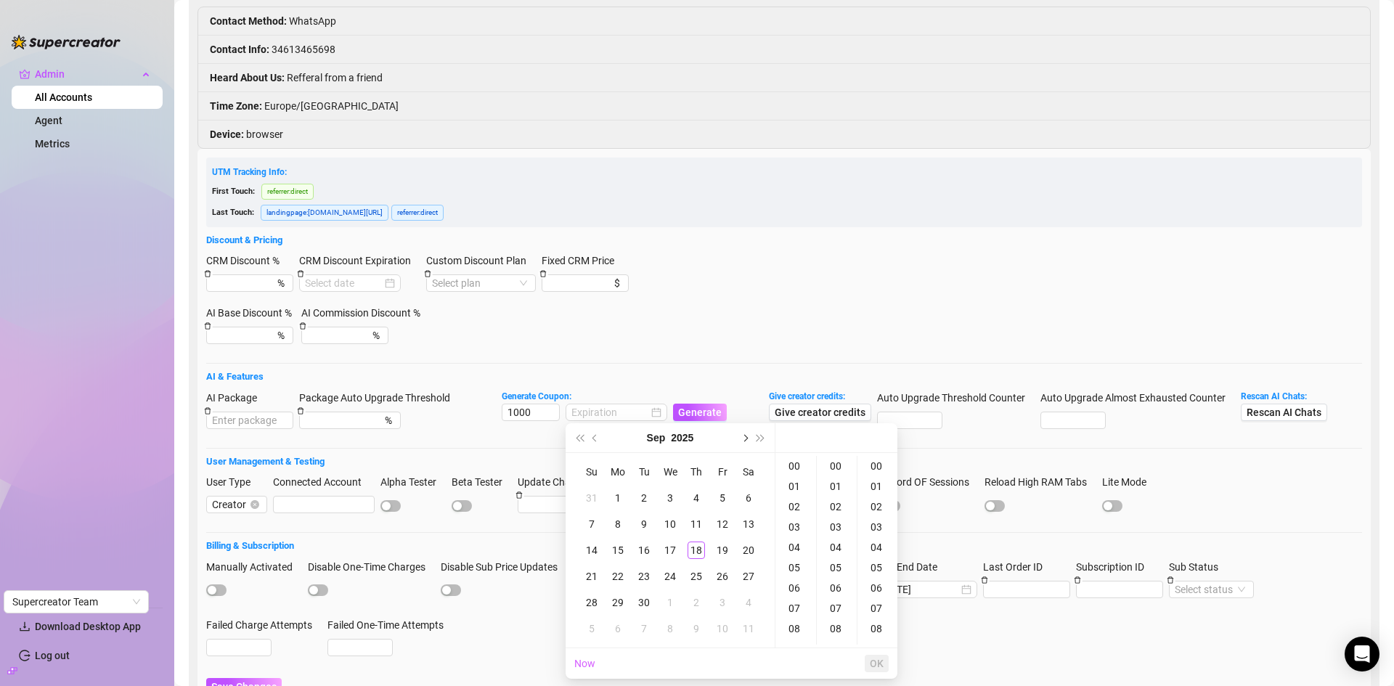
click at [747, 442] on button "Next month (PageDown)" at bounding box center [744, 437] width 16 height 29
click at [749, 549] on div "18" at bounding box center [748, 550] width 17 height 17
type input "2025-10-18 00:00:00"
click at [883, 666] on span "OK" at bounding box center [877, 664] width 14 height 12
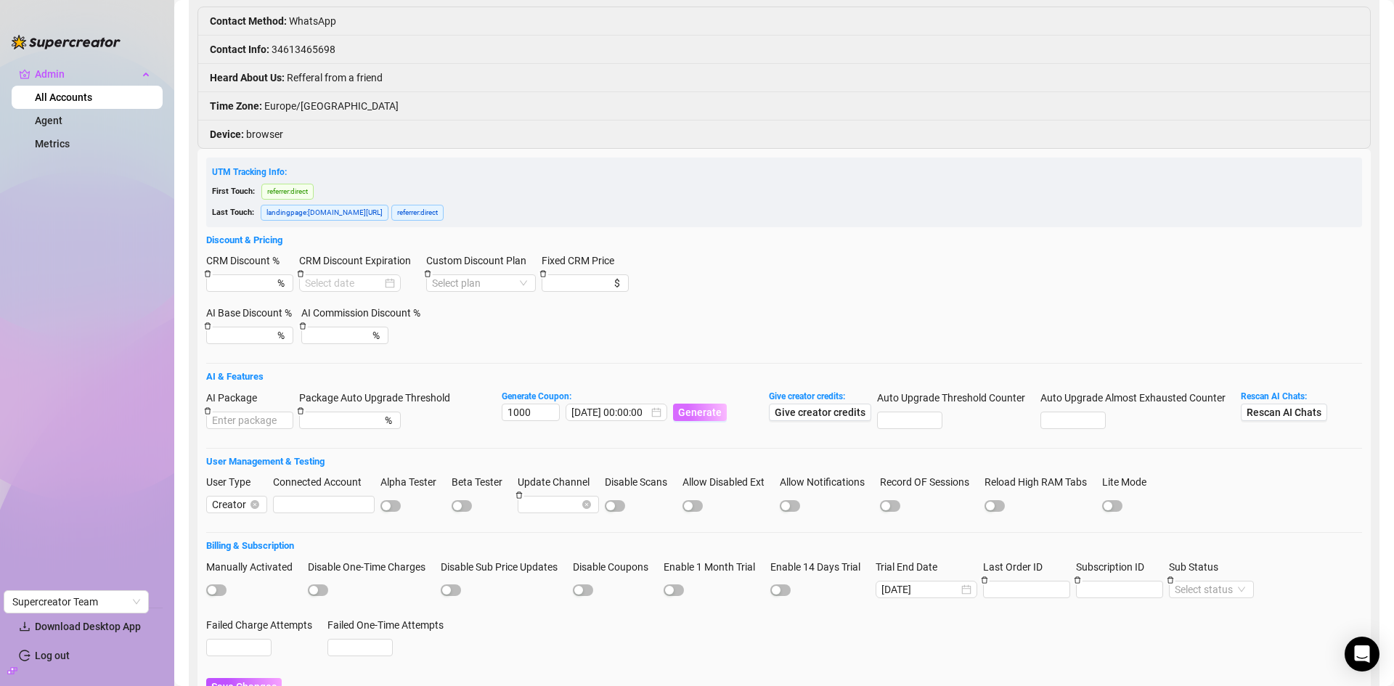
click at [706, 419] on button "Generate" at bounding box center [700, 412] width 54 height 17
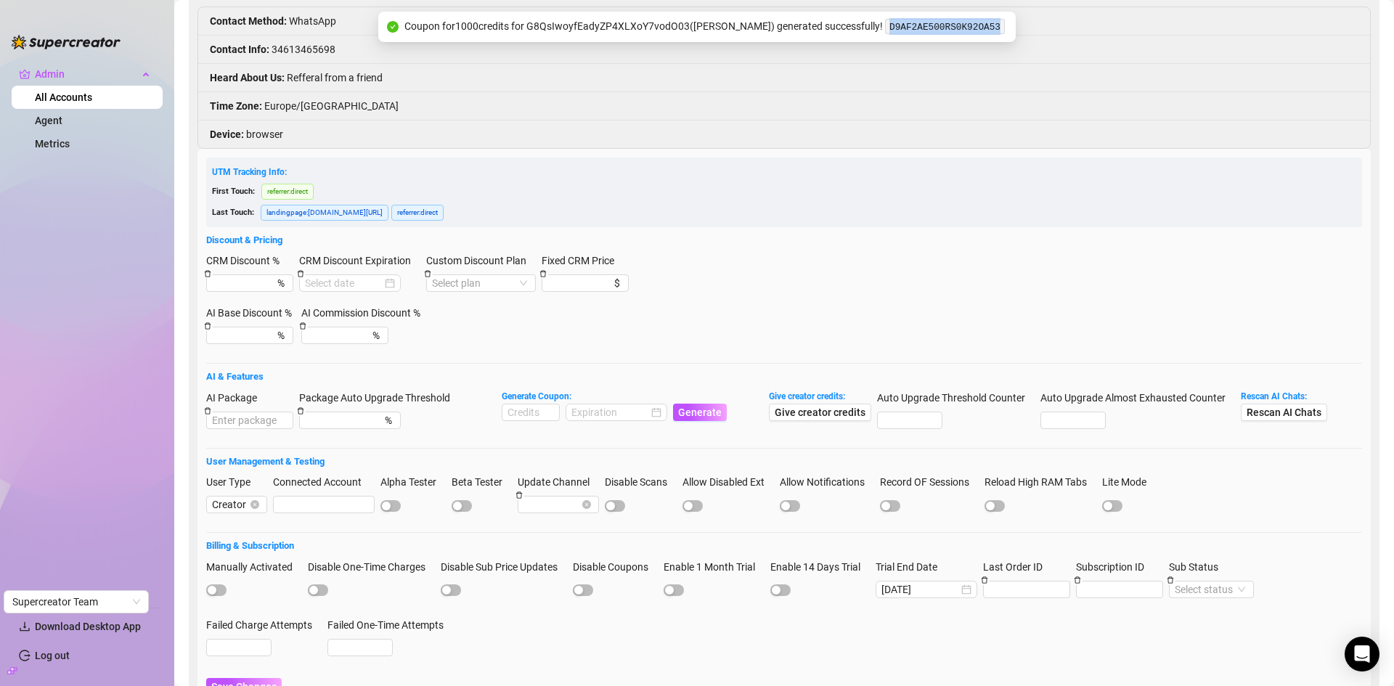
drag, startPoint x: 1003, startPoint y: 24, endPoint x: 889, endPoint y: 27, distance: 114.1
click at [889, 27] on div "Coupon for 1000 credits for G8QsIwoyfEadyZP4XLXoY7vodO03 ( Andrea Montoya ) gen…" at bounding box center [696, 27] width 637 height 31
copy code "D9AF2AE500RS0K92OA53"
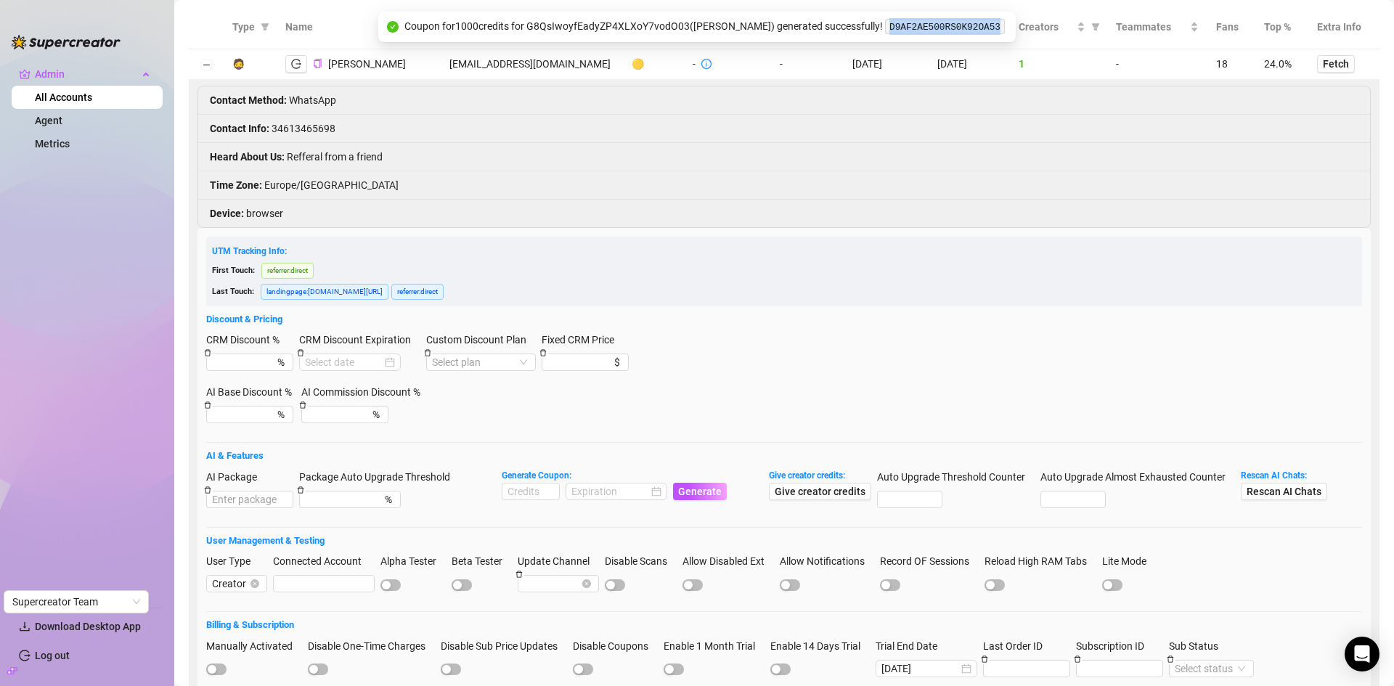
scroll to position [0, 0]
